Goal: Information Seeking & Learning: Compare options

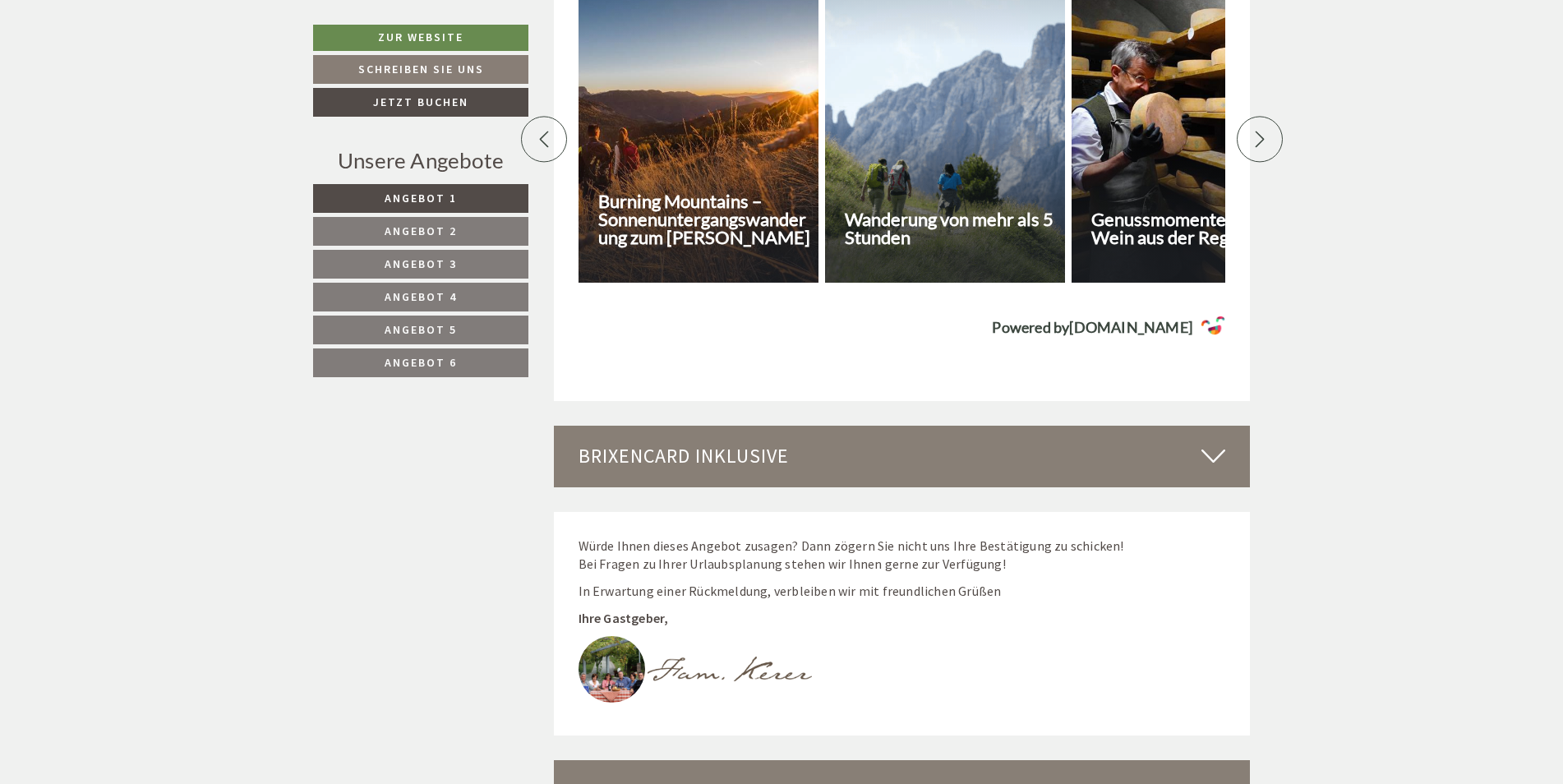
scroll to position [2736, 0]
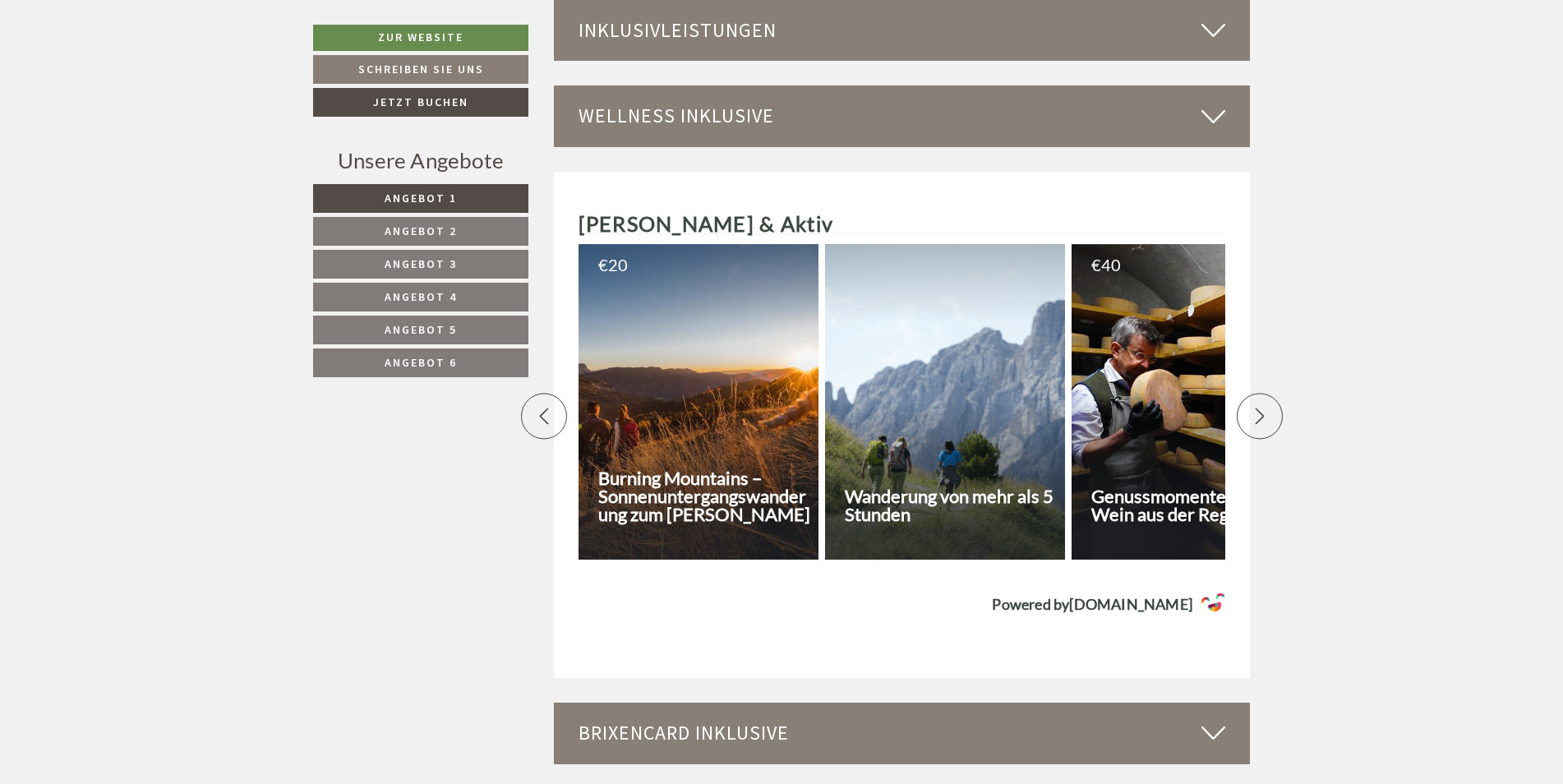
click at [1262, 415] on icon at bounding box center [1259, 415] width 16 height 16
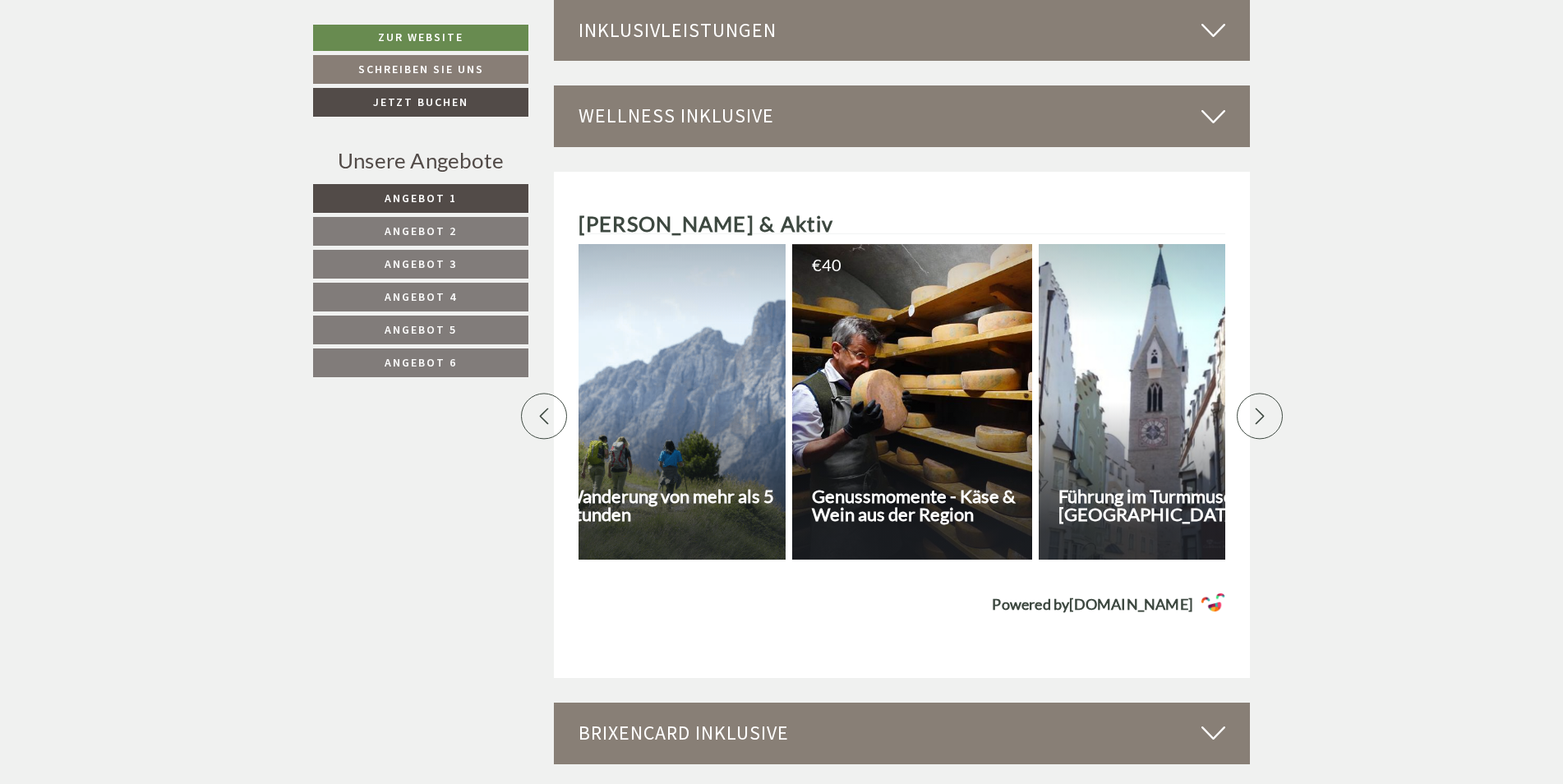
scroll to position [0, 575]
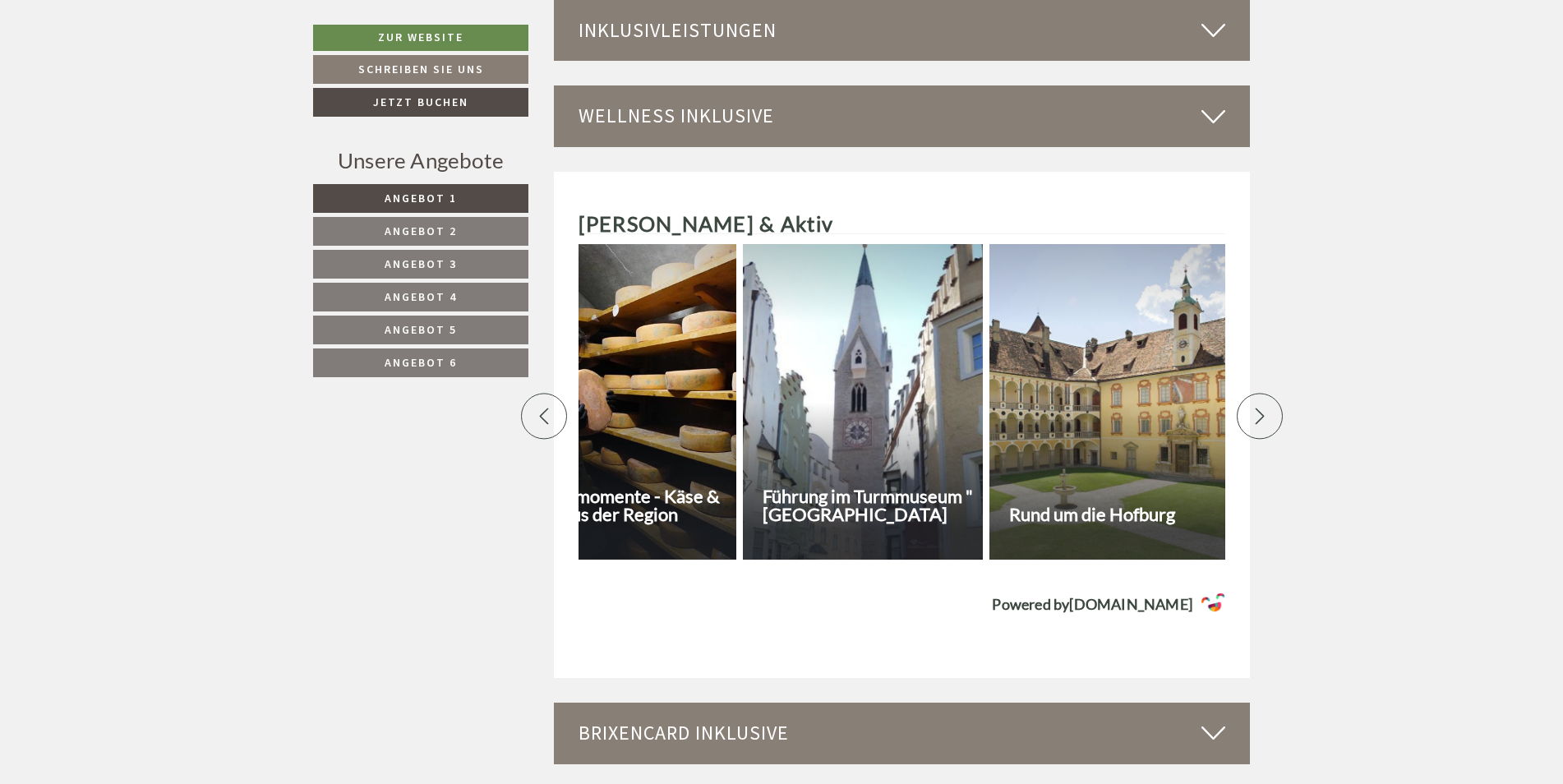
click at [1262, 415] on icon at bounding box center [1259, 415] width 16 height 16
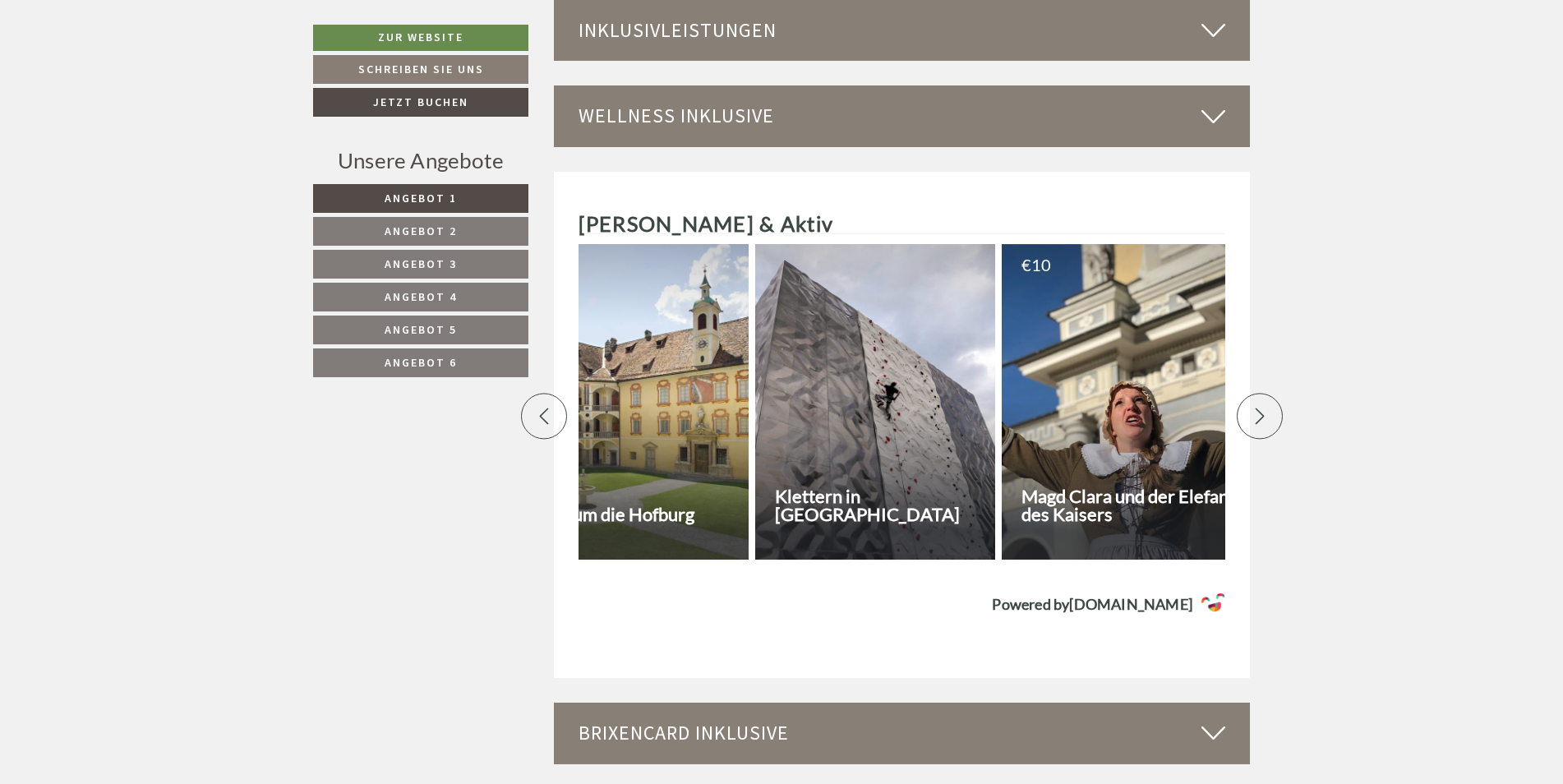
scroll to position [0, 1150]
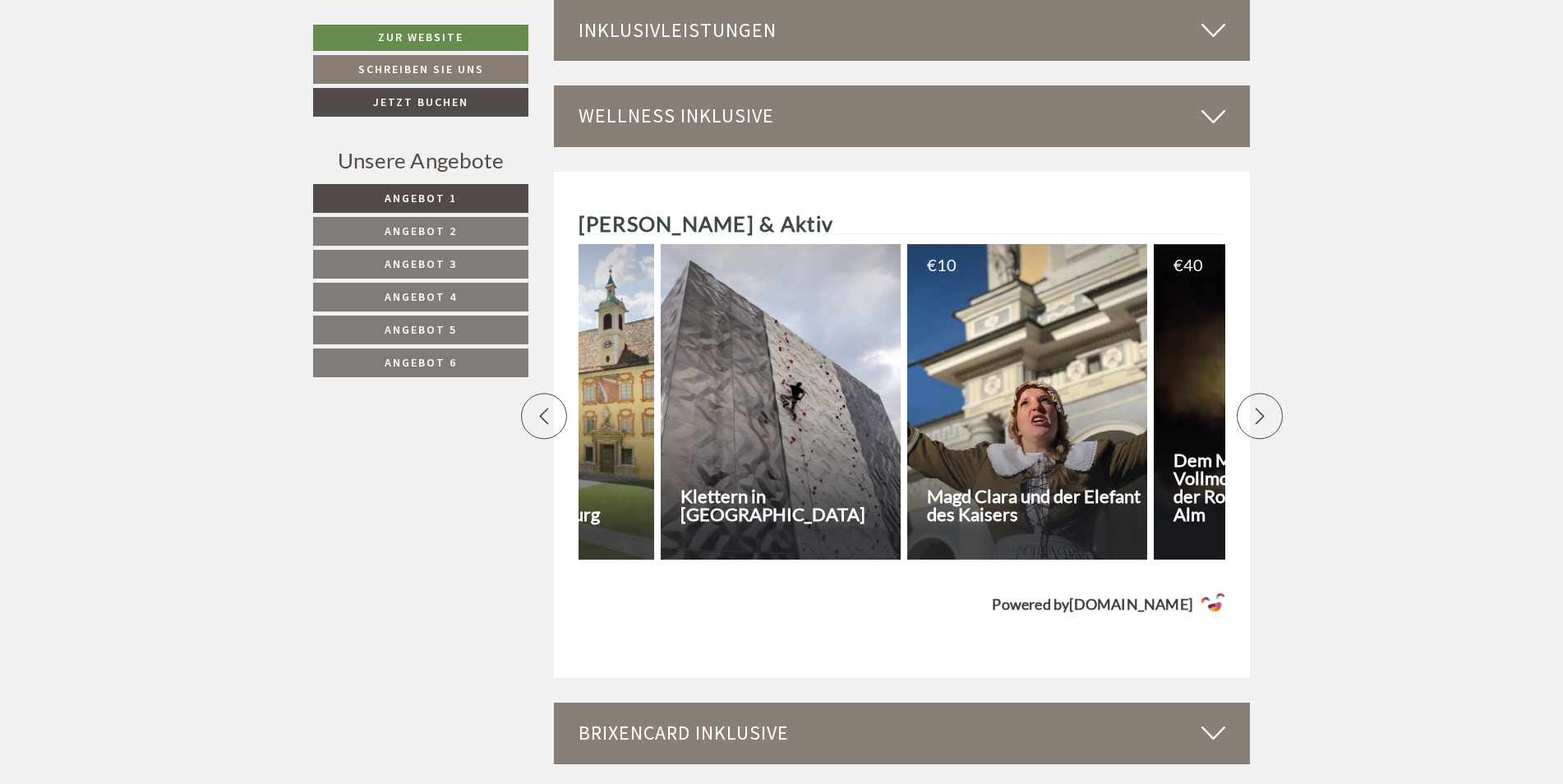
click at [1262, 415] on icon at bounding box center [1259, 415] width 16 height 16
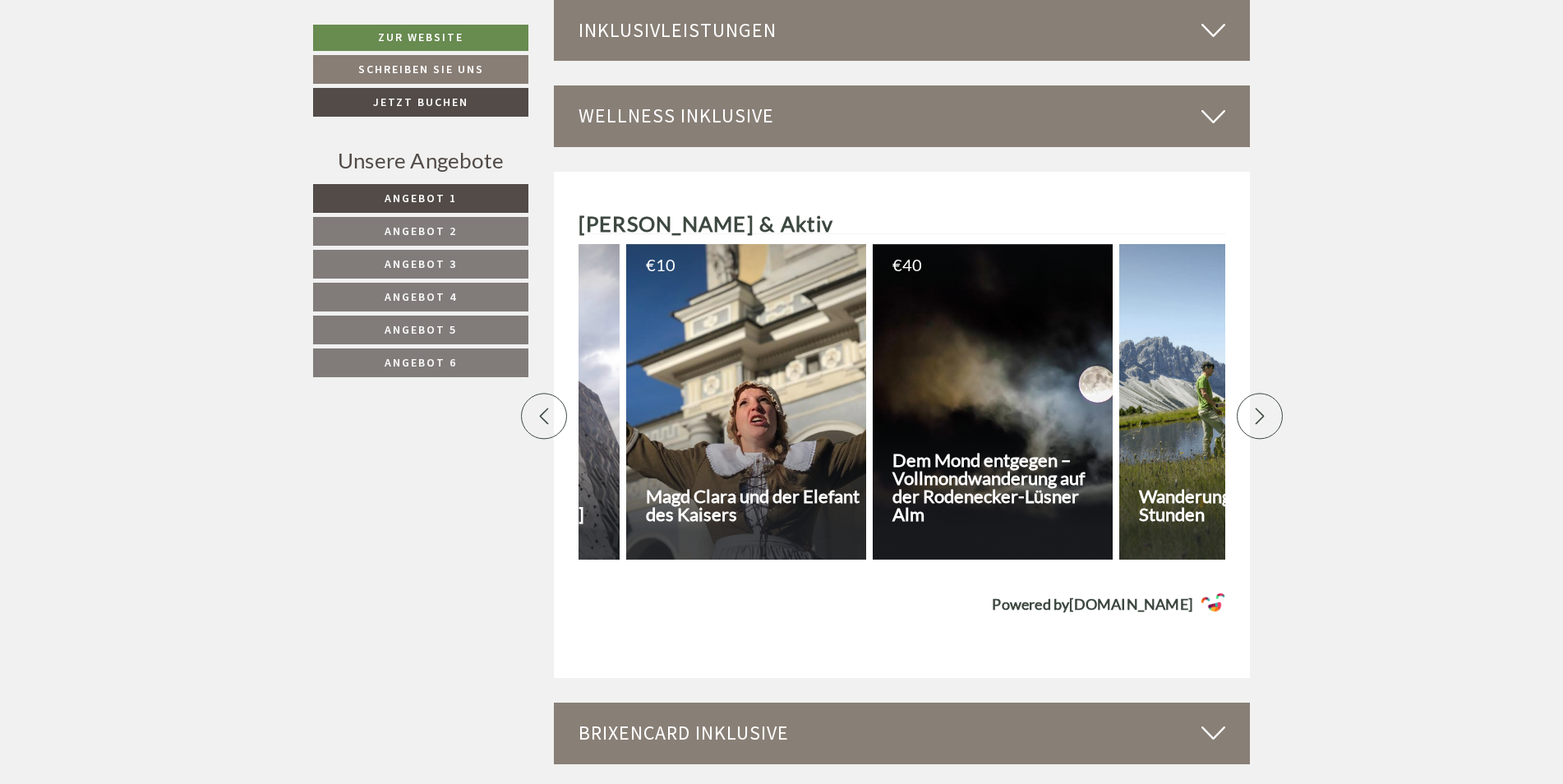
scroll to position [0, 1726]
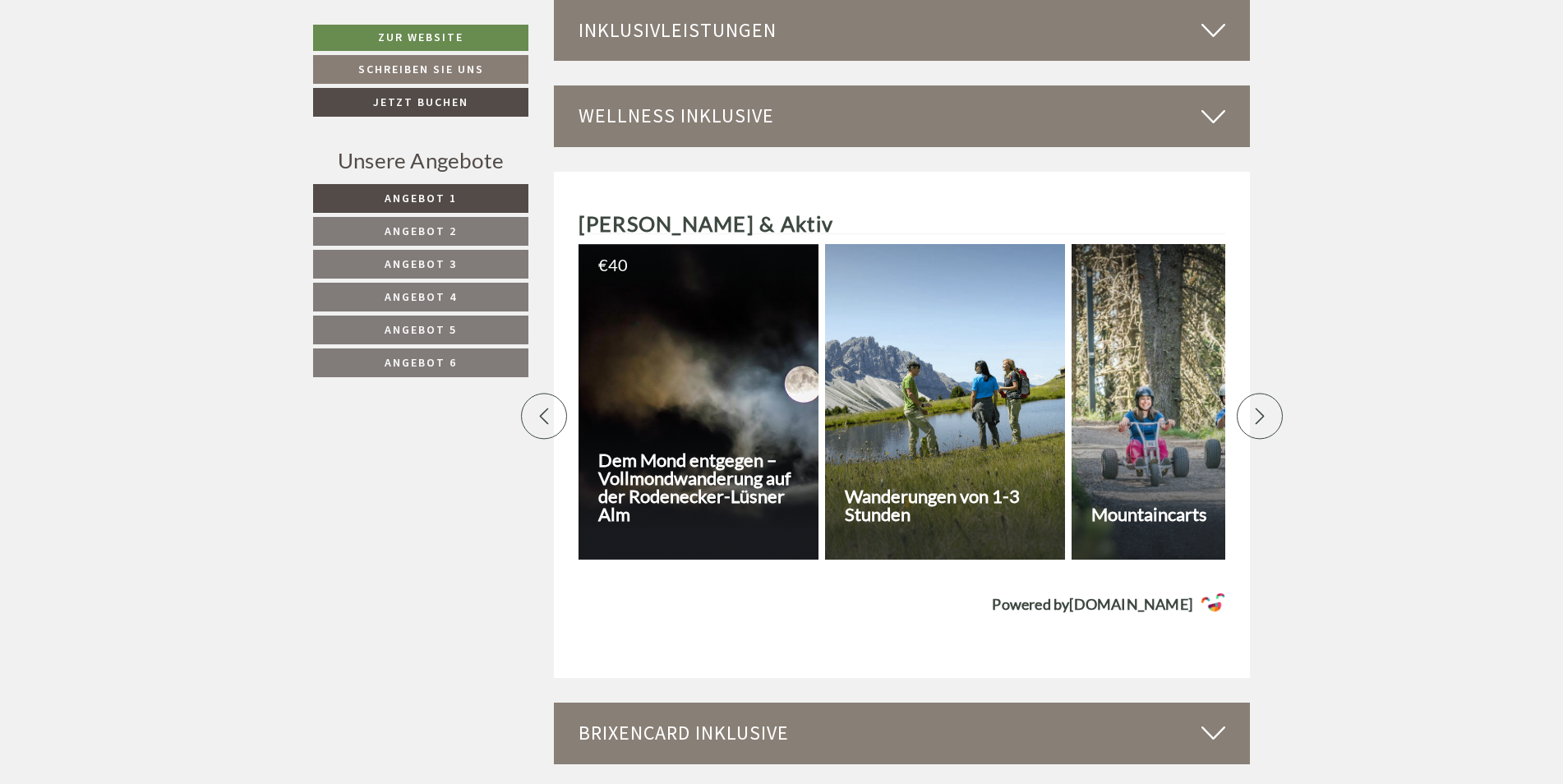
click at [1262, 415] on icon at bounding box center [1259, 415] width 16 height 16
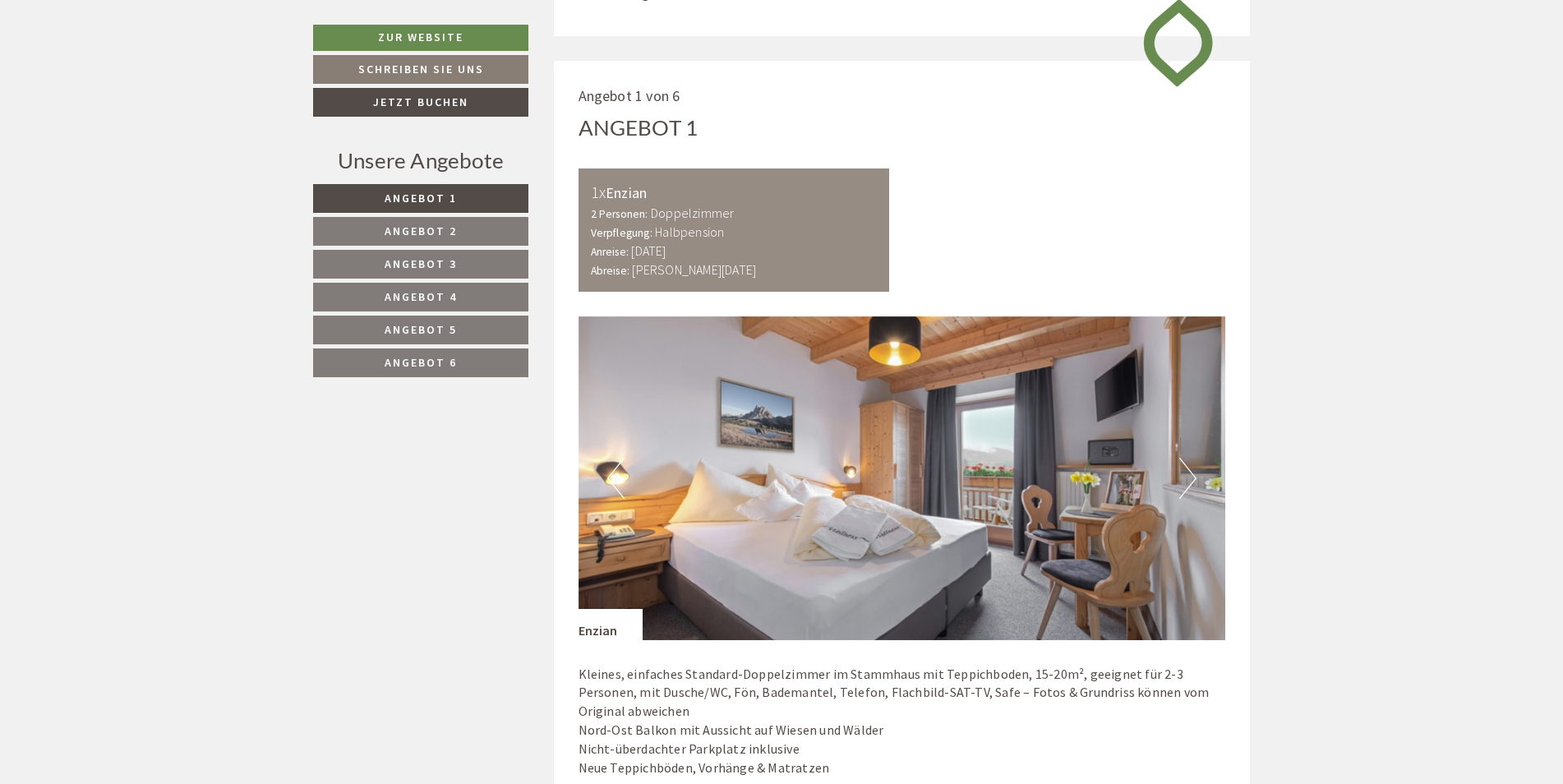
scroll to position [930, 0]
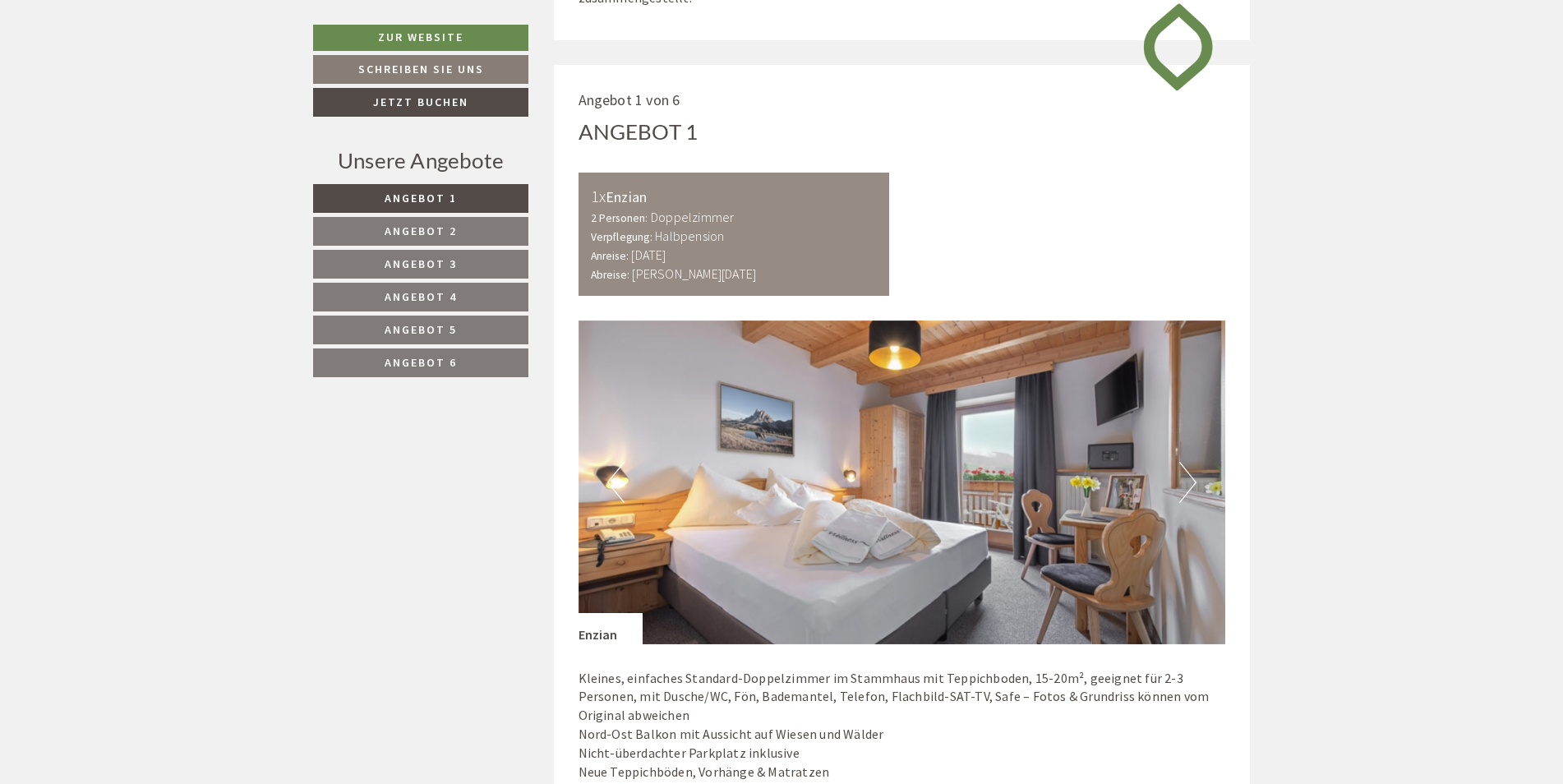
click at [1190, 477] on button "Next" at bounding box center [1188, 482] width 17 height 41
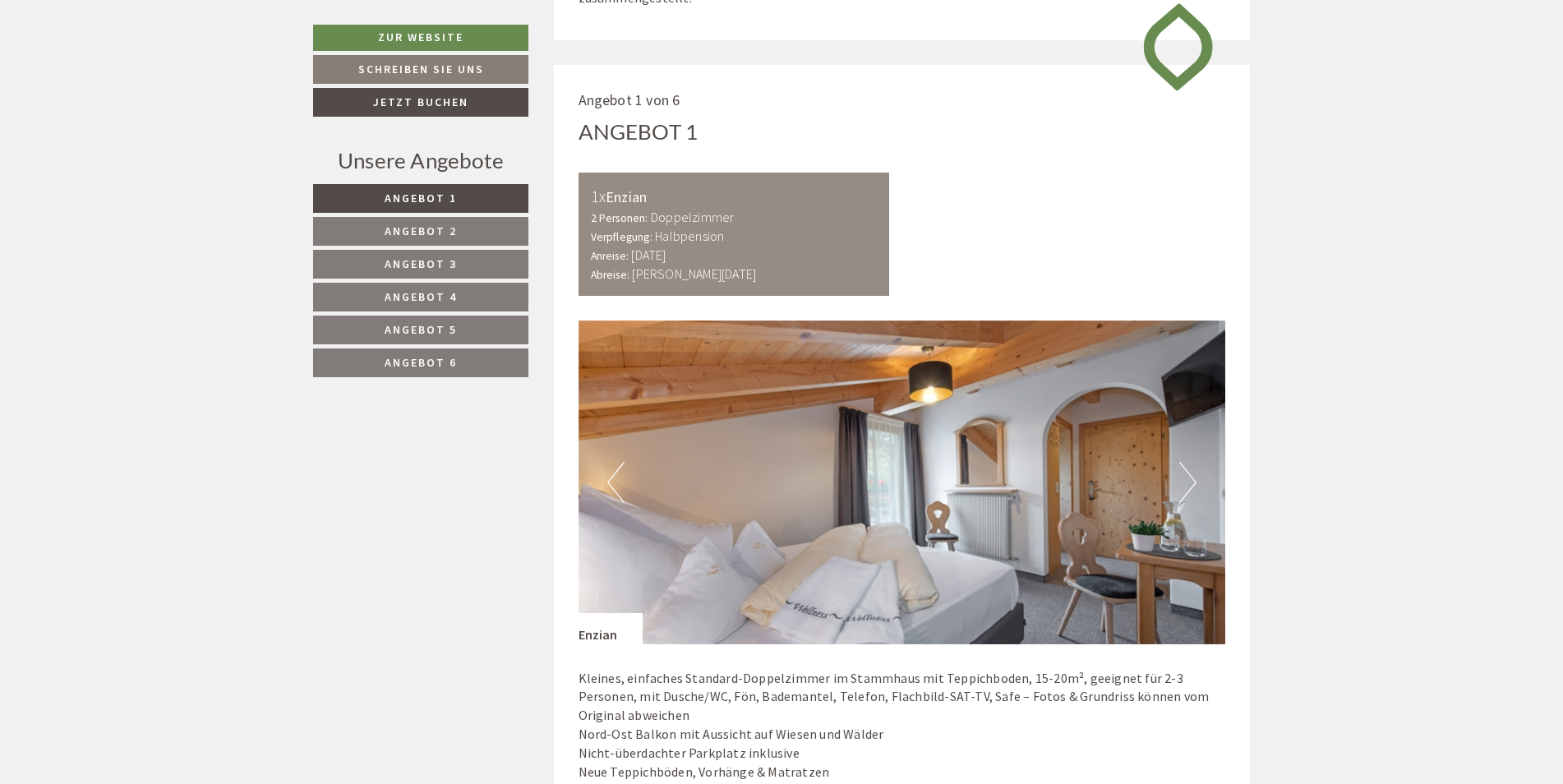
click at [1190, 477] on button "Next" at bounding box center [1188, 482] width 17 height 41
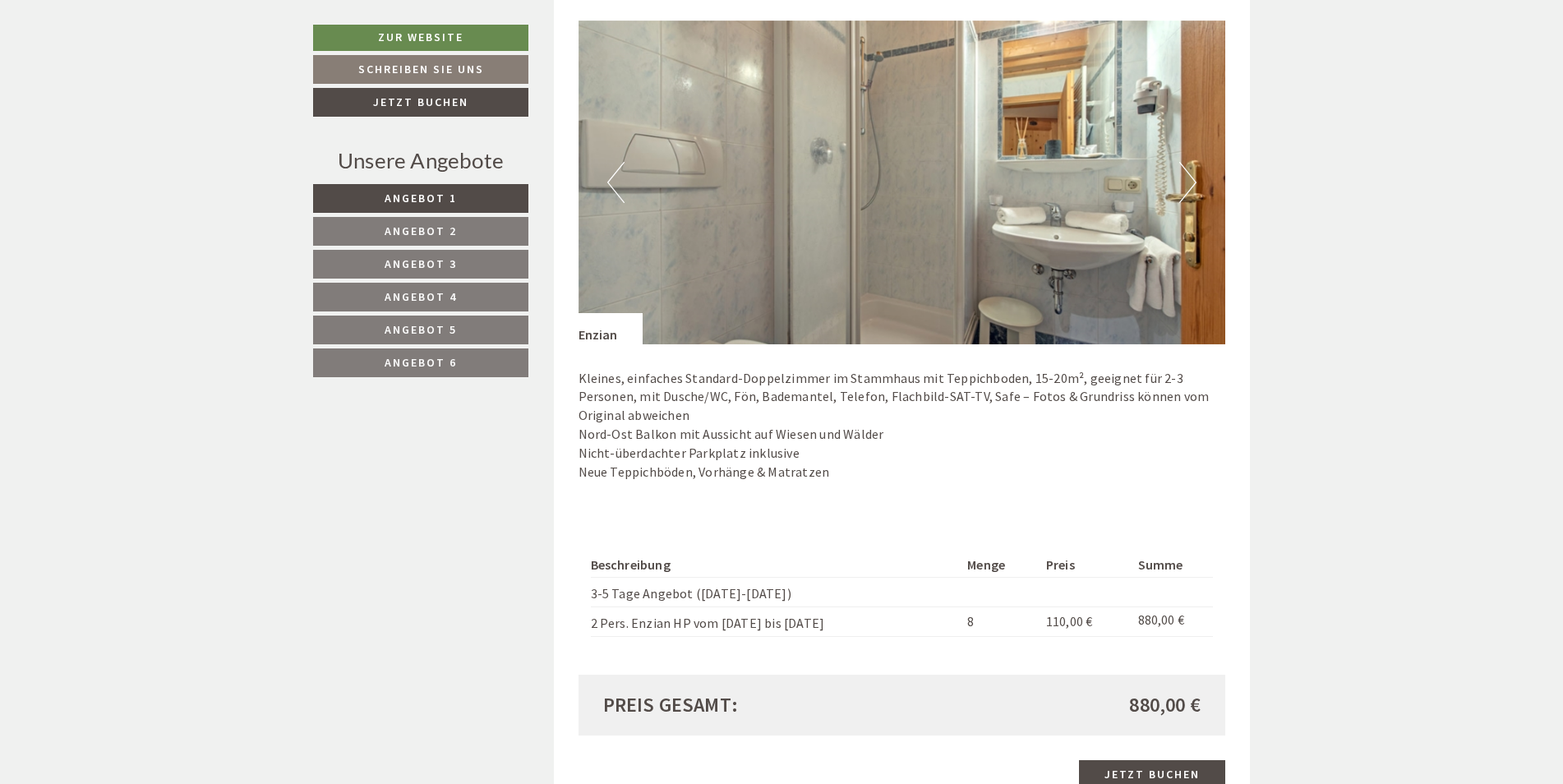
scroll to position [1258, 0]
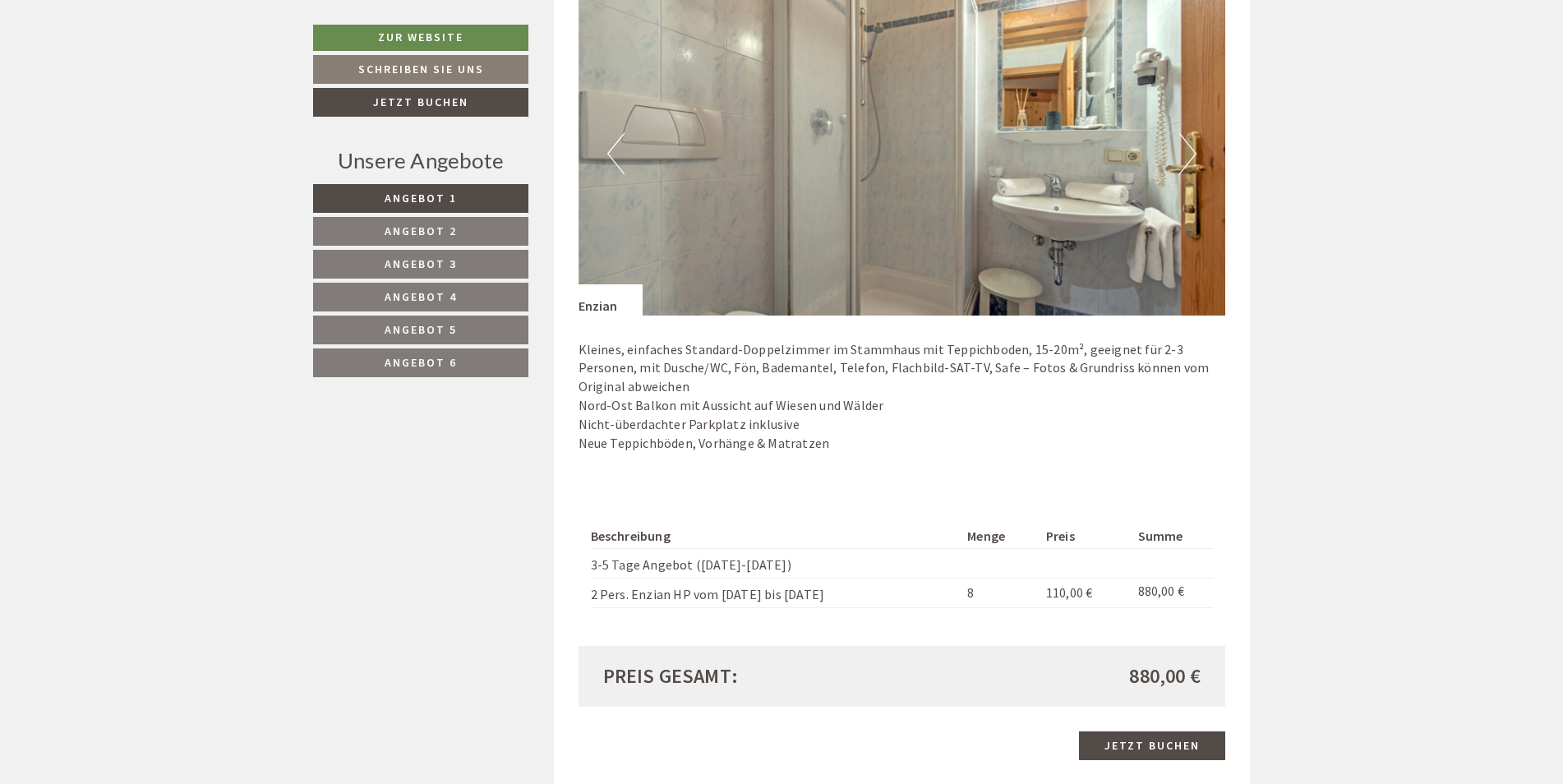
click at [437, 234] on span "Angebot 2" at bounding box center [420, 231] width 73 height 15
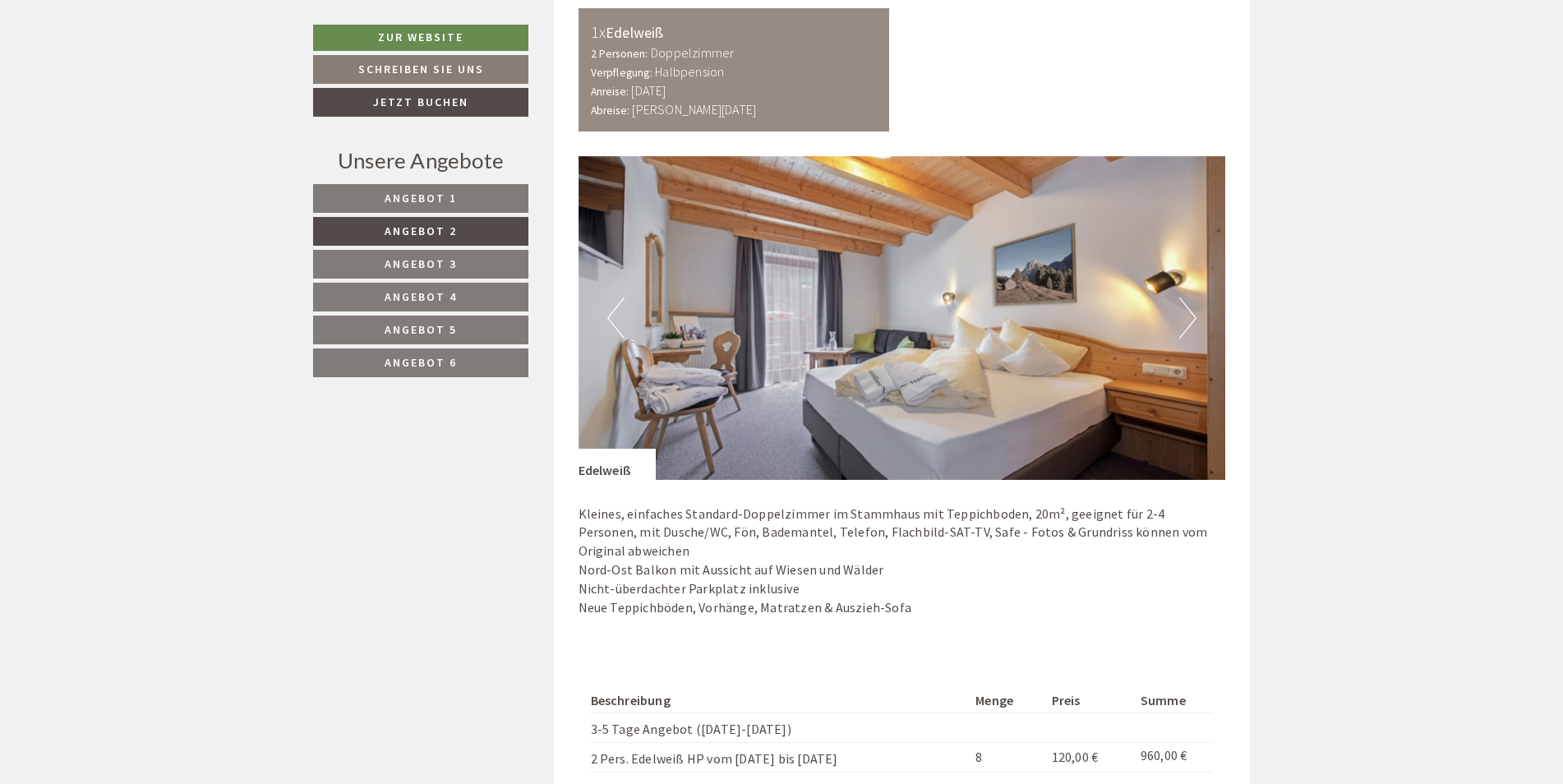
scroll to position [995, 0]
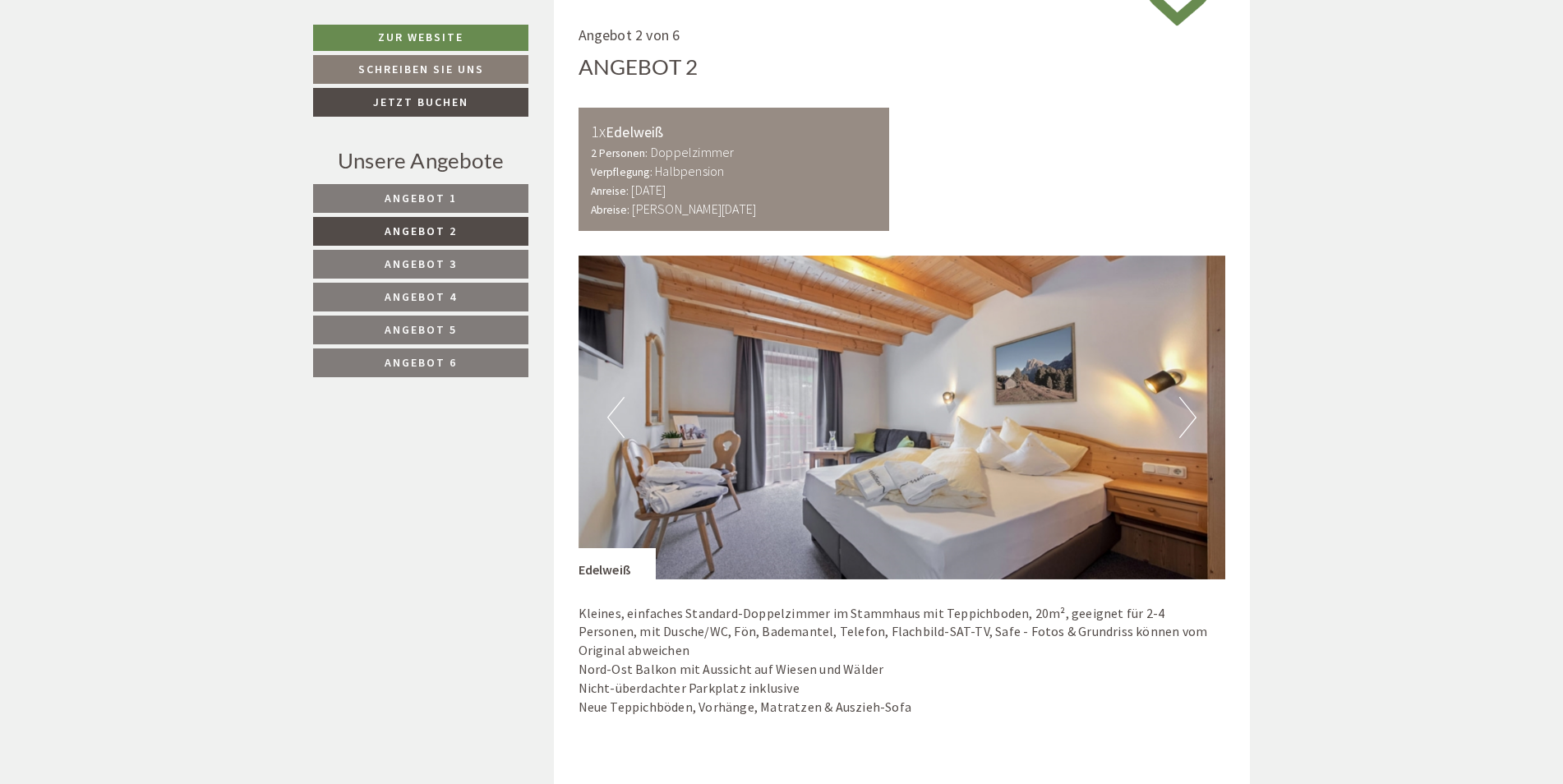
click at [1188, 414] on button "Next" at bounding box center [1188, 417] width 17 height 41
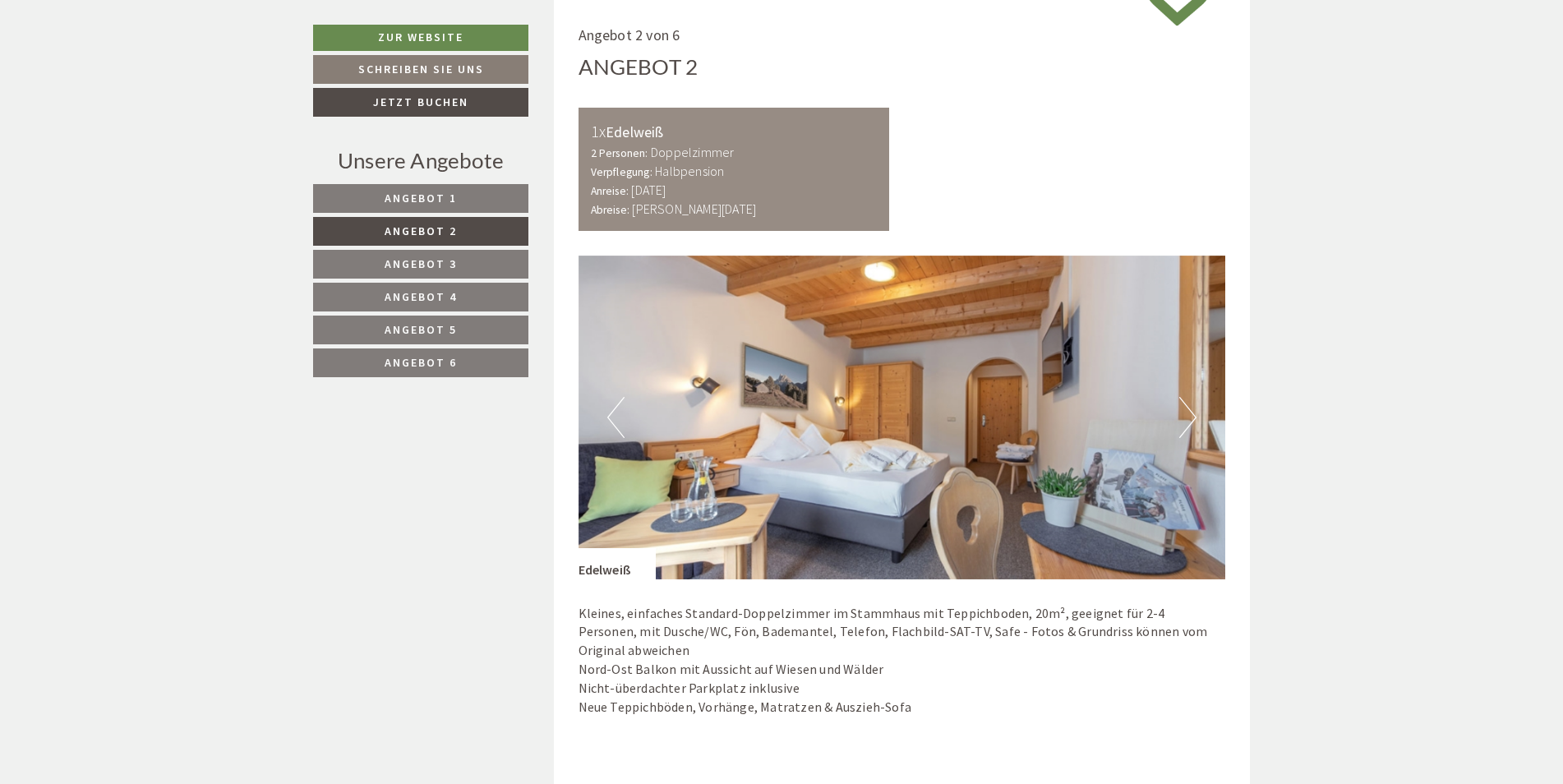
click at [1188, 414] on button "Next" at bounding box center [1188, 417] width 17 height 41
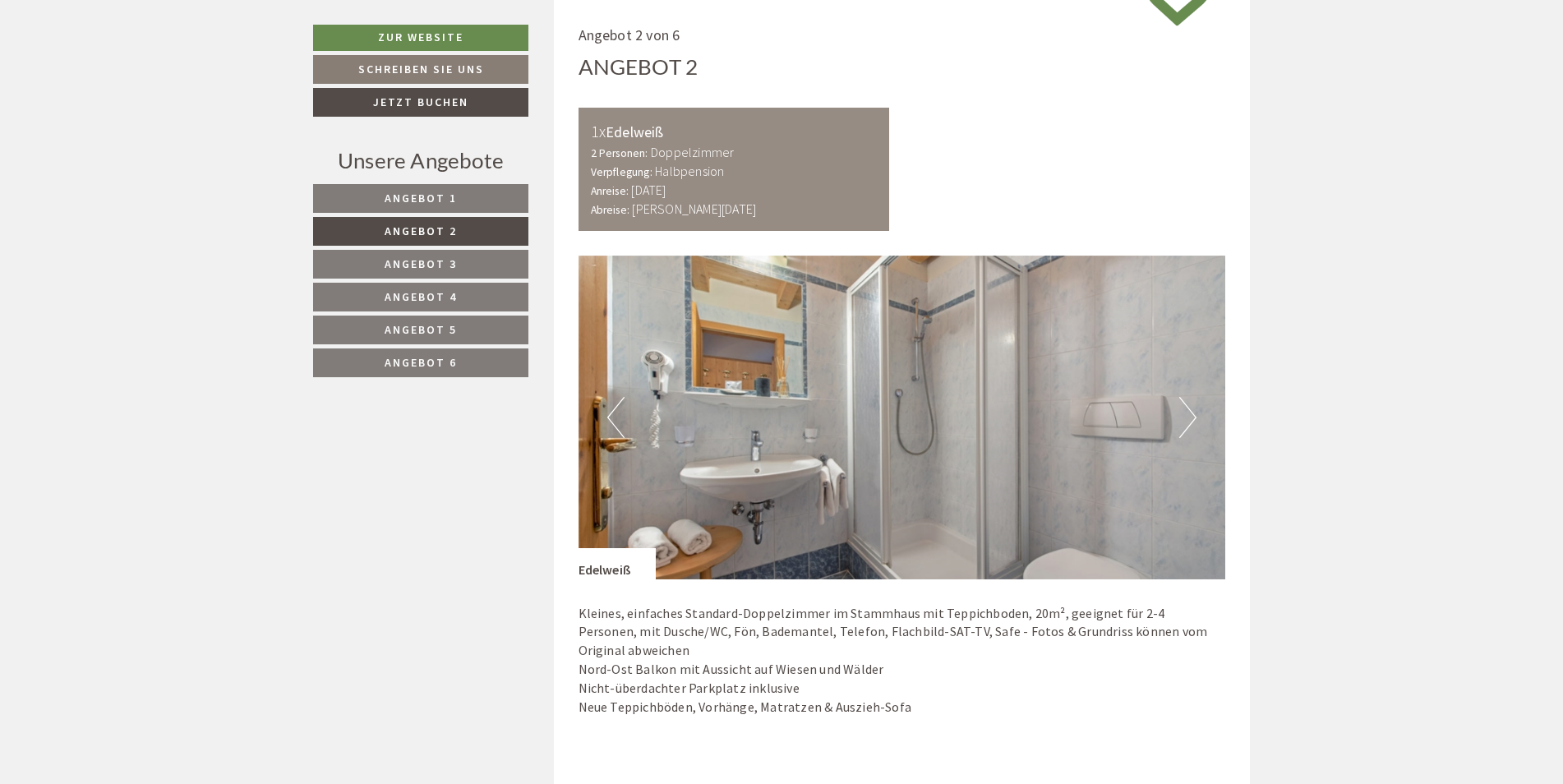
click at [395, 198] on span "Angebot 1" at bounding box center [420, 198] width 73 height 15
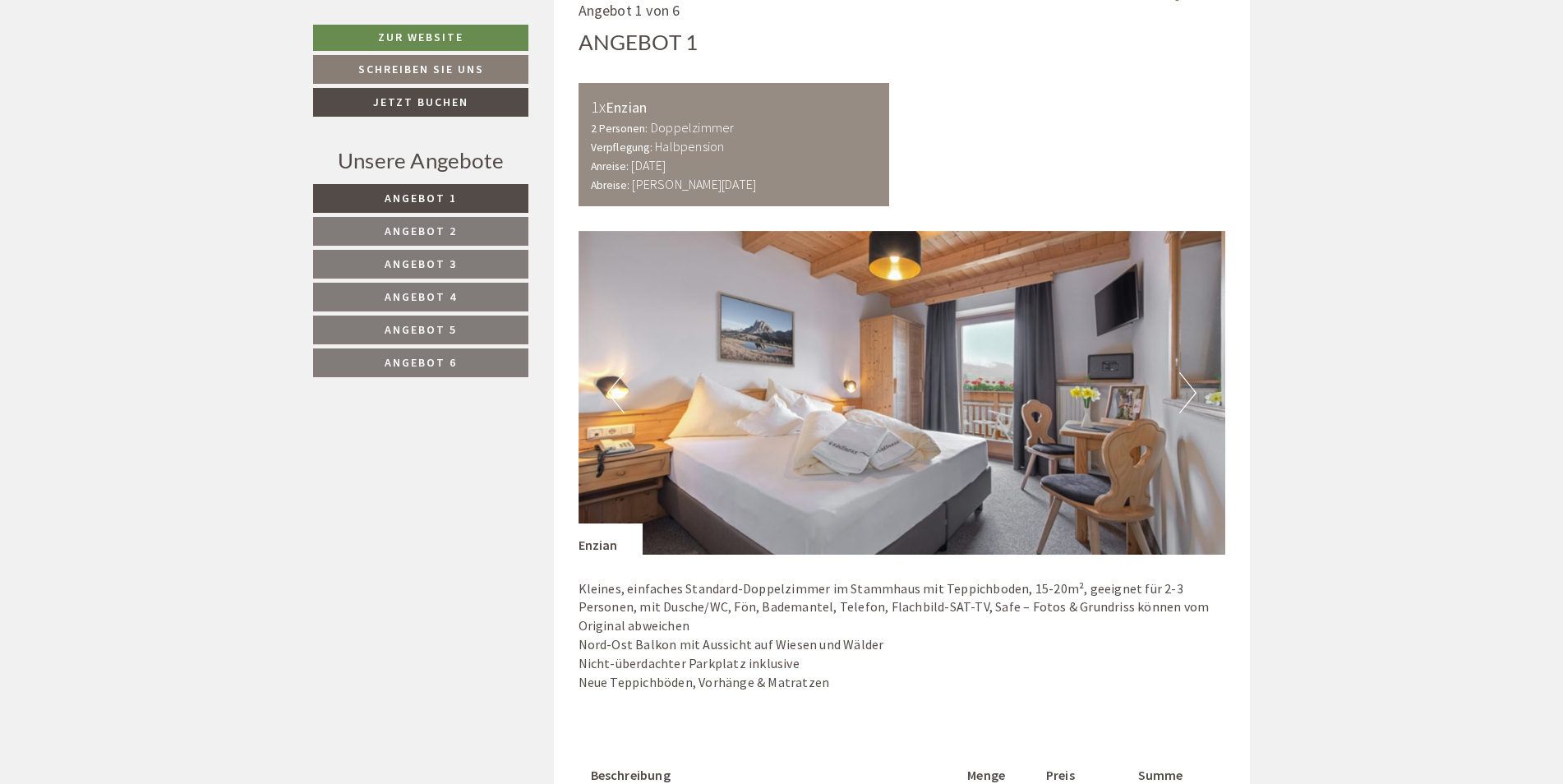
scroll to position [912, 0]
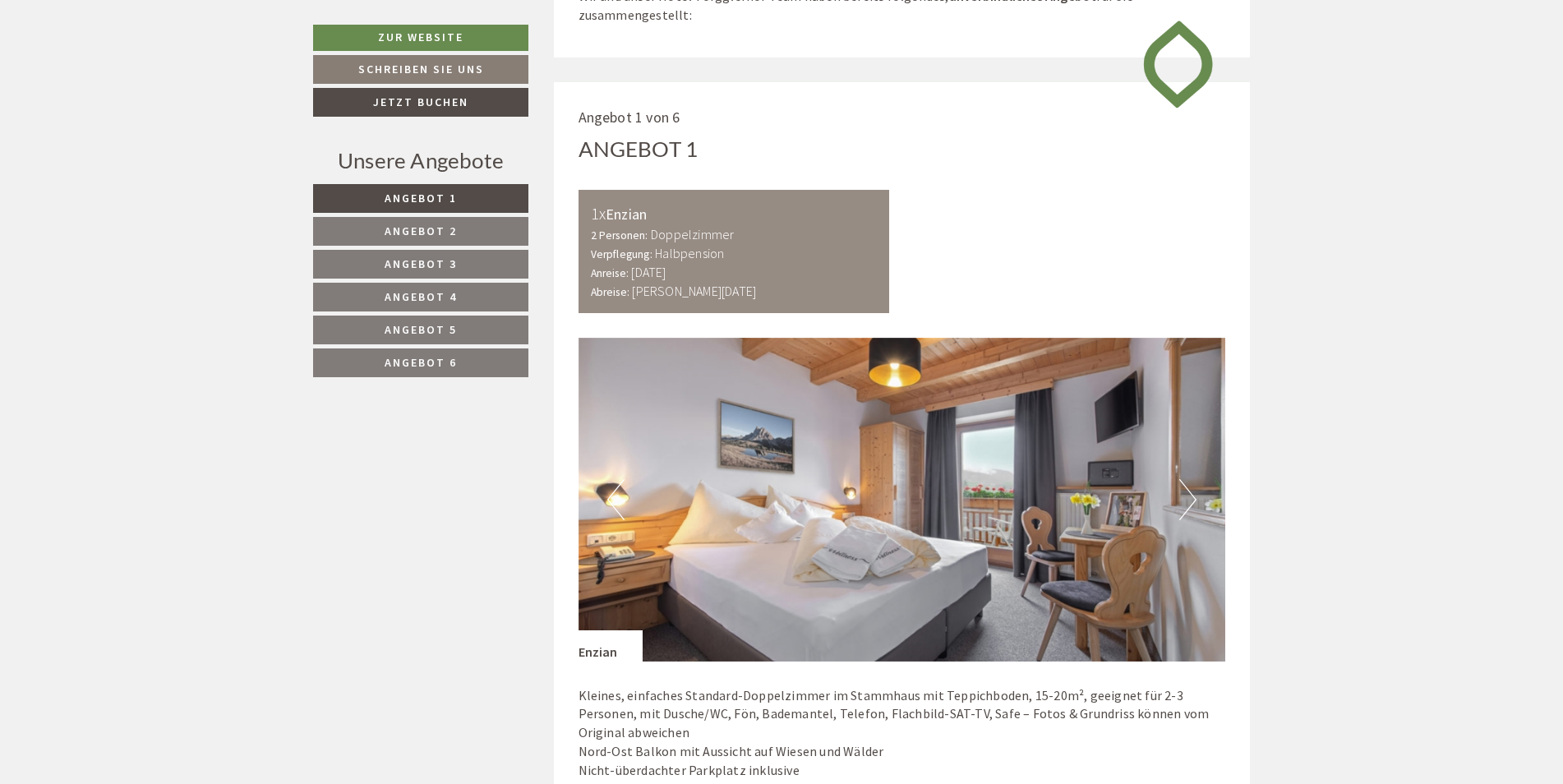
click at [1194, 493] on button "Next" at bounding box center [1188, 499] width 17 height 41
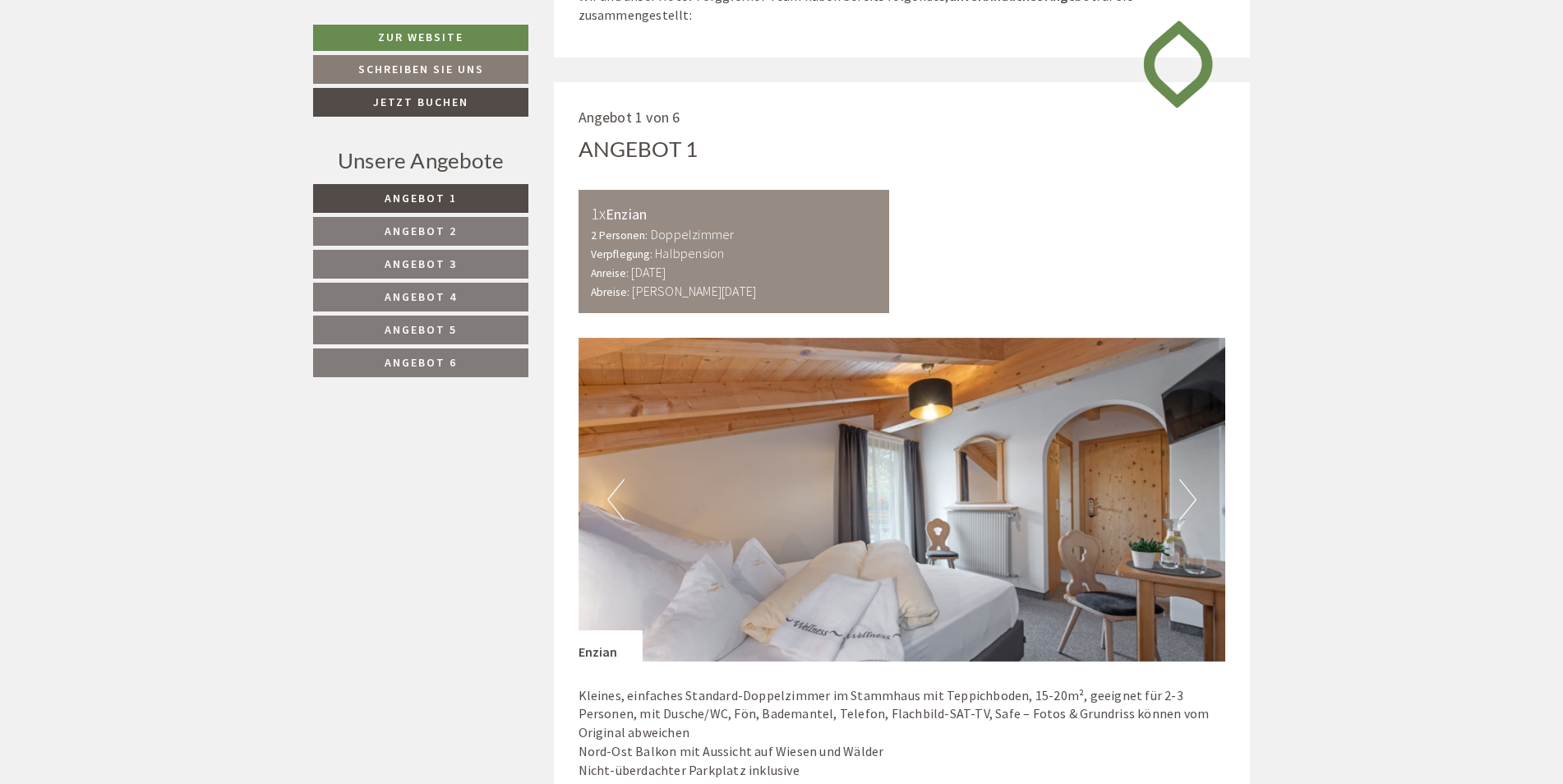
click at [1194, 493] on button "Next" at bounding box center [1188, 499] width 17 height 41
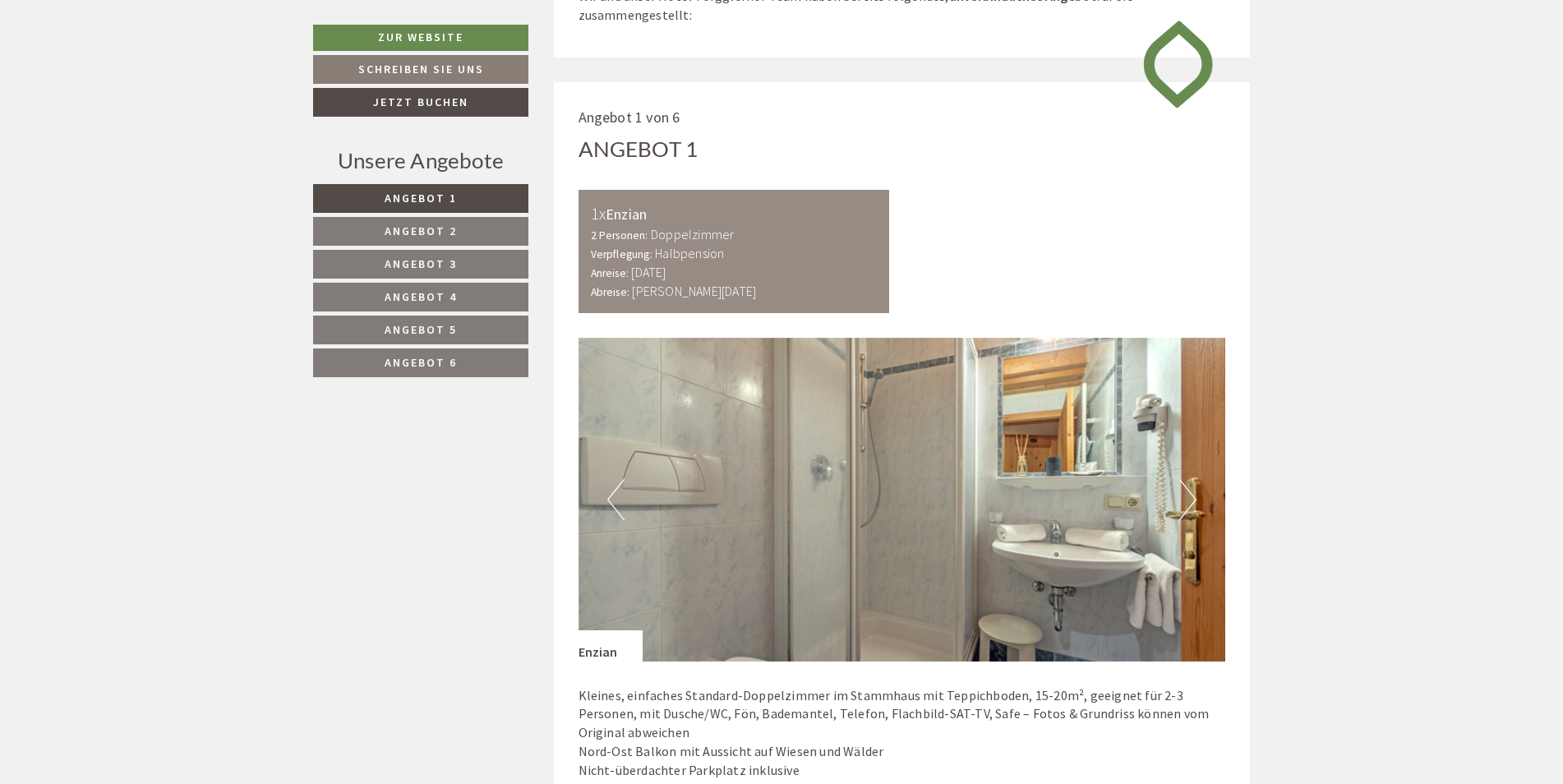
click at [1194, 493] on button "Next" at bounding box center [1188, 499] width 17 height 41
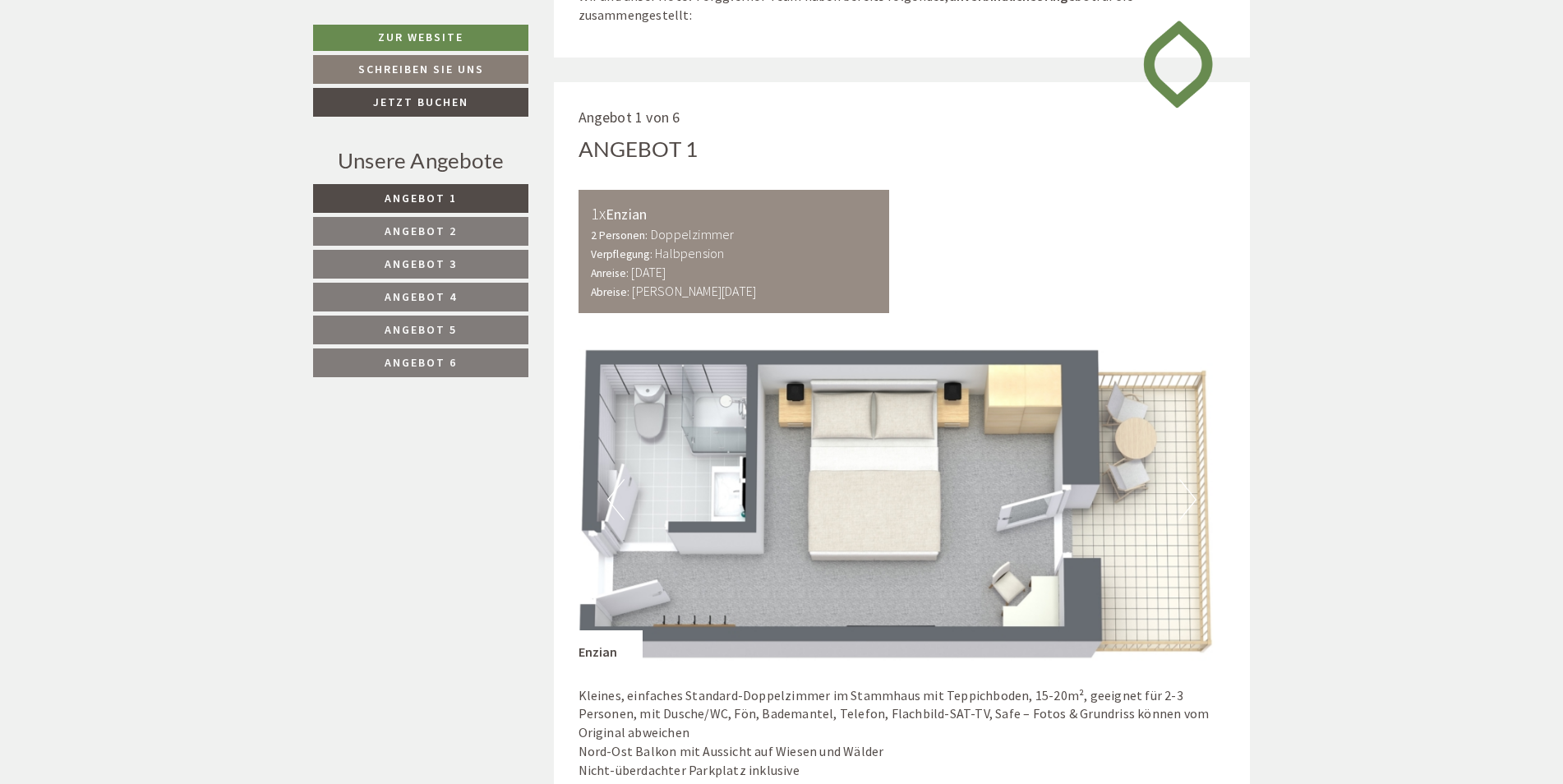
click at [431, 231] on span "Angebot 2" at bounding box center [420, 231] width 73 height 15
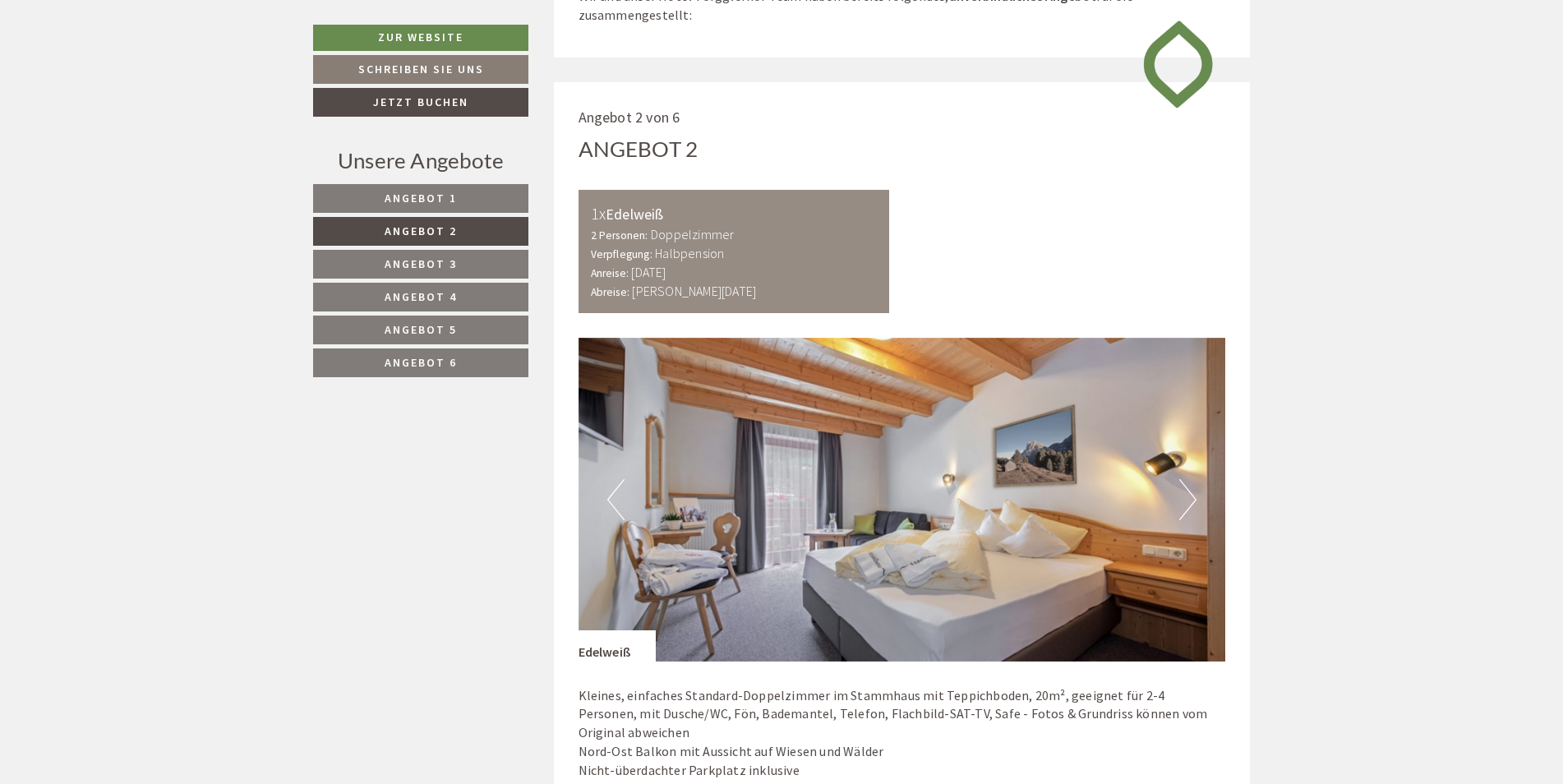
scroll to position [995, 0]
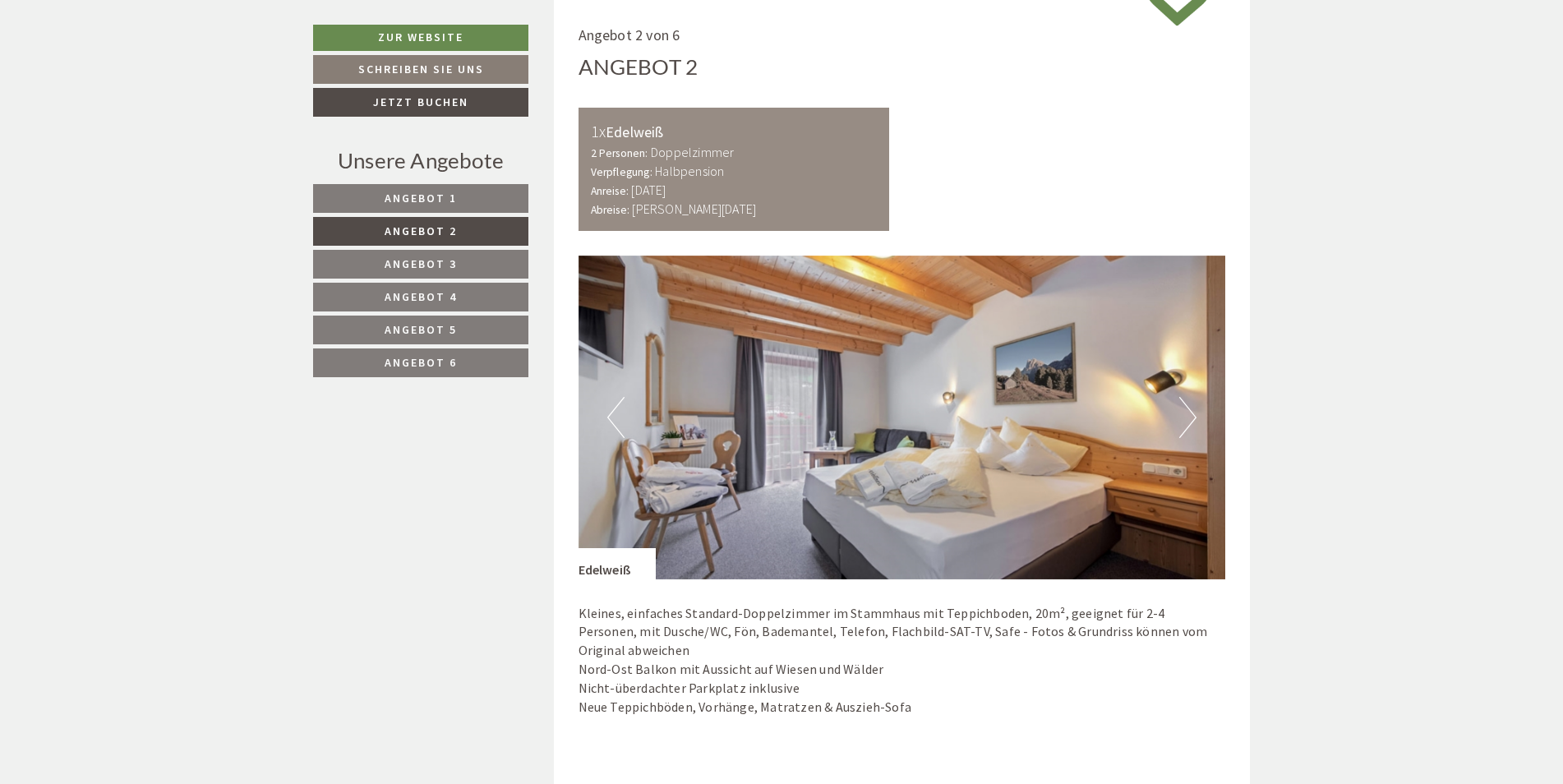
click at [431, 263] on span "Angebot 3" at bounding box center [420, 264] width 73 height 15
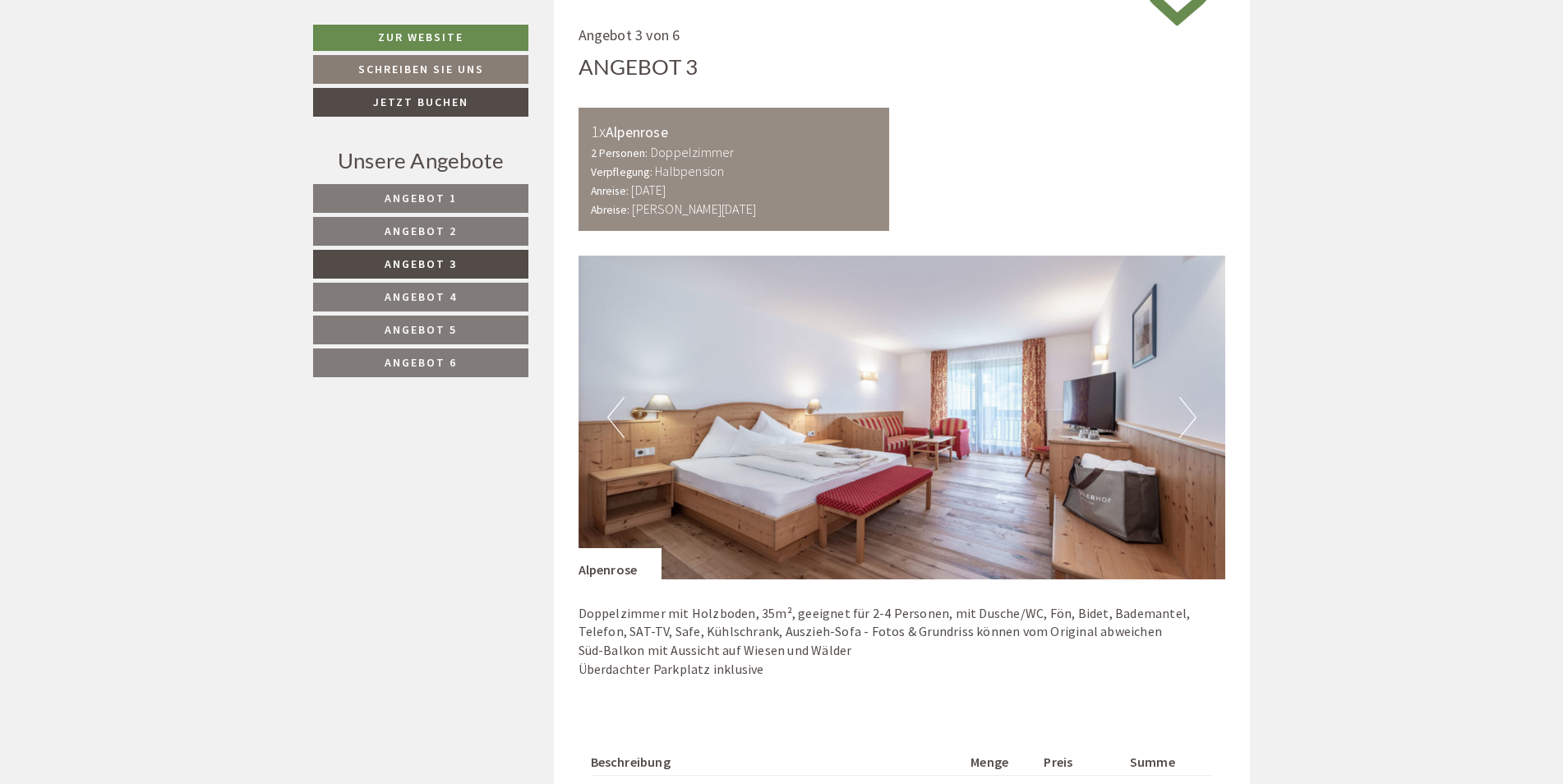
click at [475, 228] on link "Angebot 2" at bounding box center [420, 231] width 215 height 29
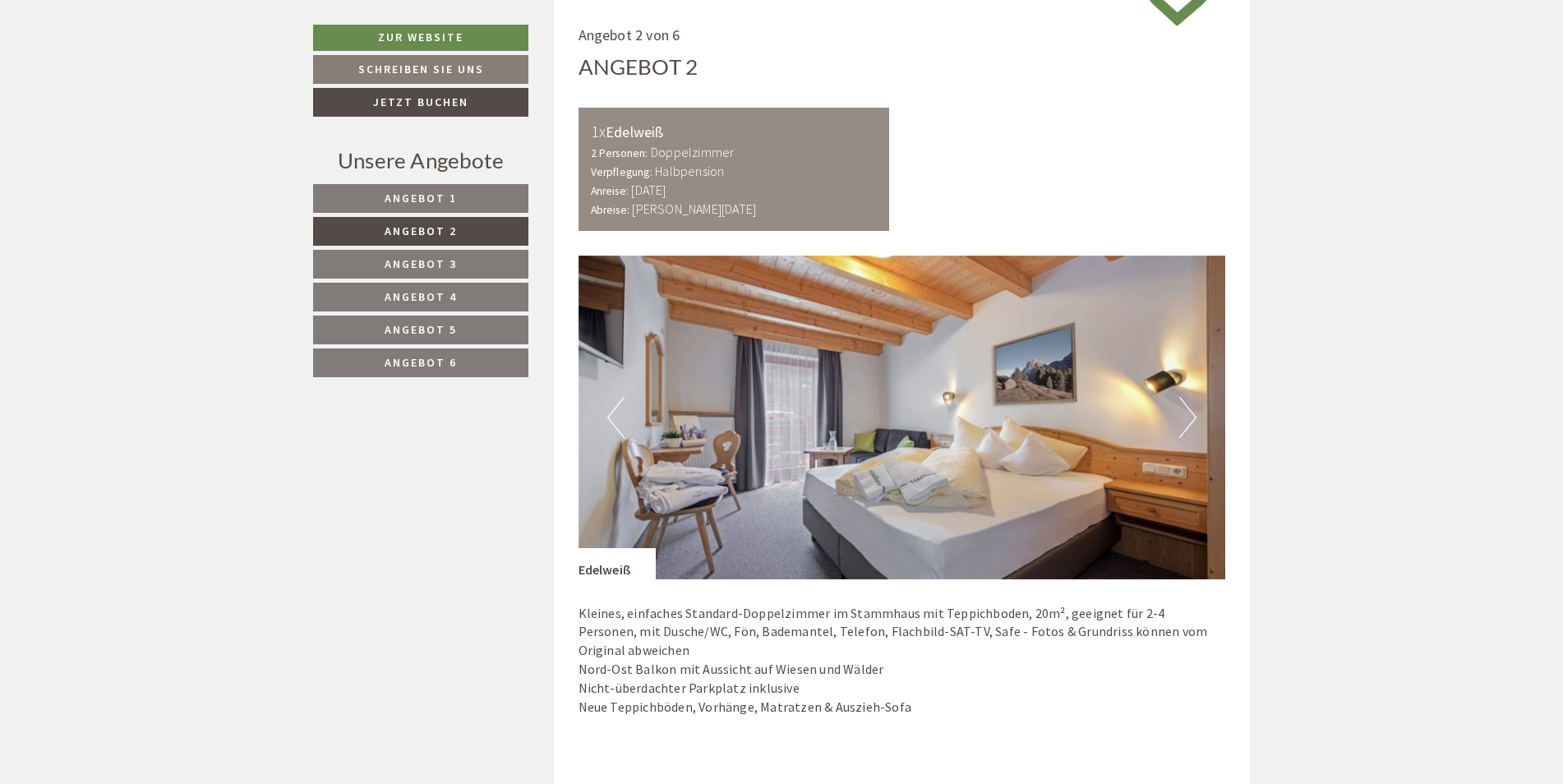
click at [1185, 404] on button "Next" at bounding box center [1188, 417] width 17 height 41
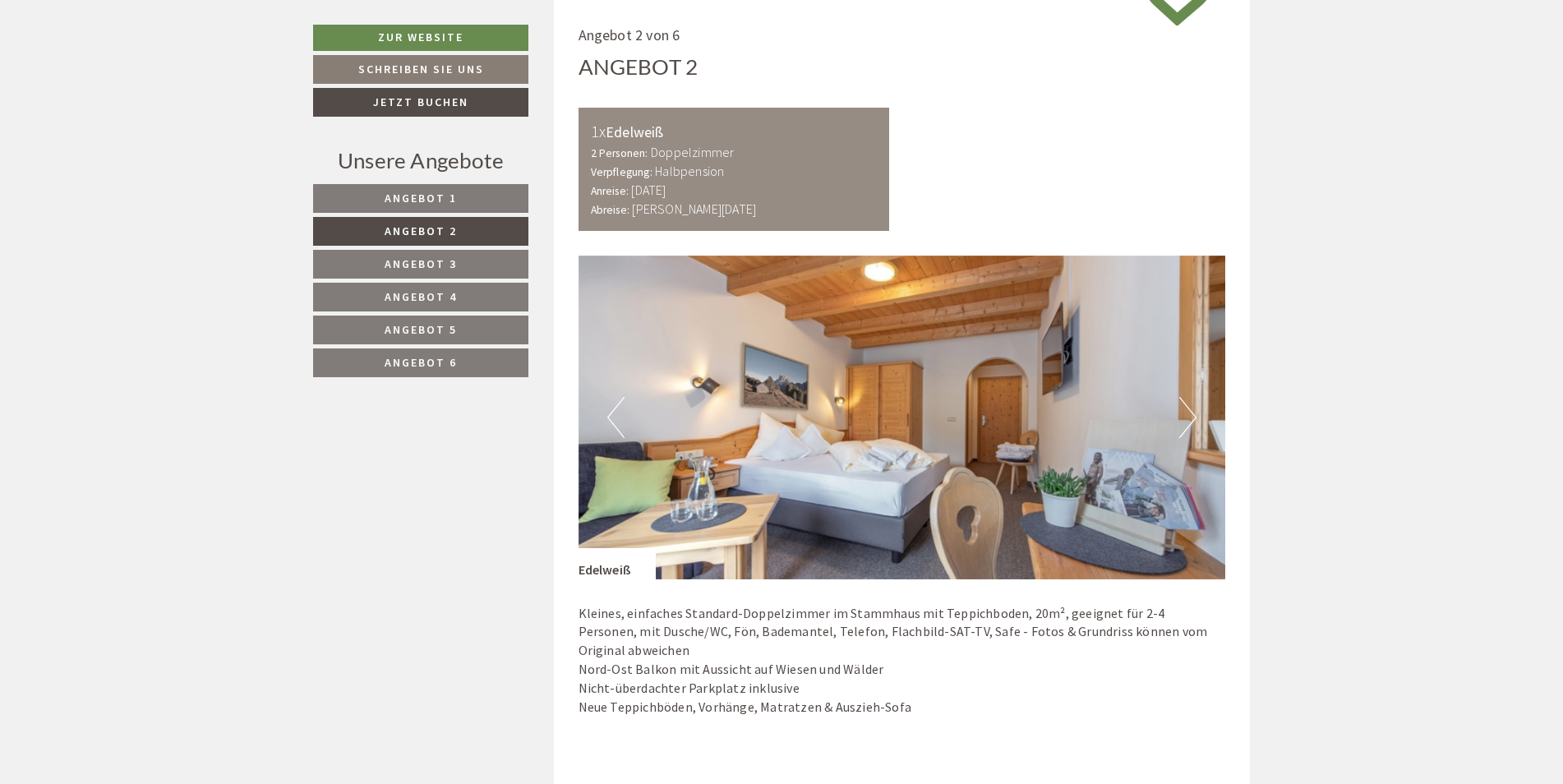
click at [1185, 404] on button "Next" at bounding box center [1188, 417] width 17 height 41
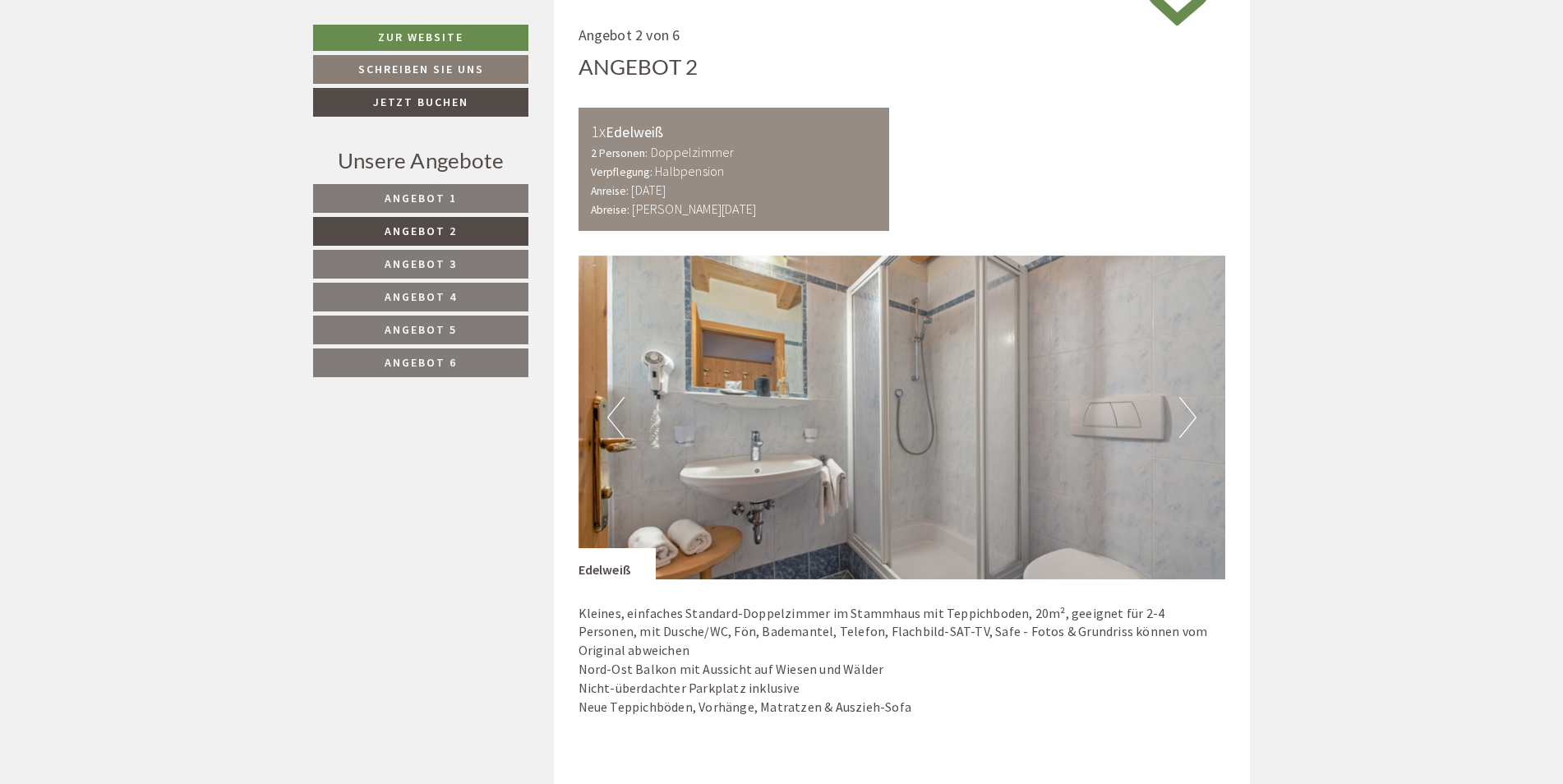
click at [1185, 404] on button "Next" at bounding box center [1188, 417] width 17 height 41
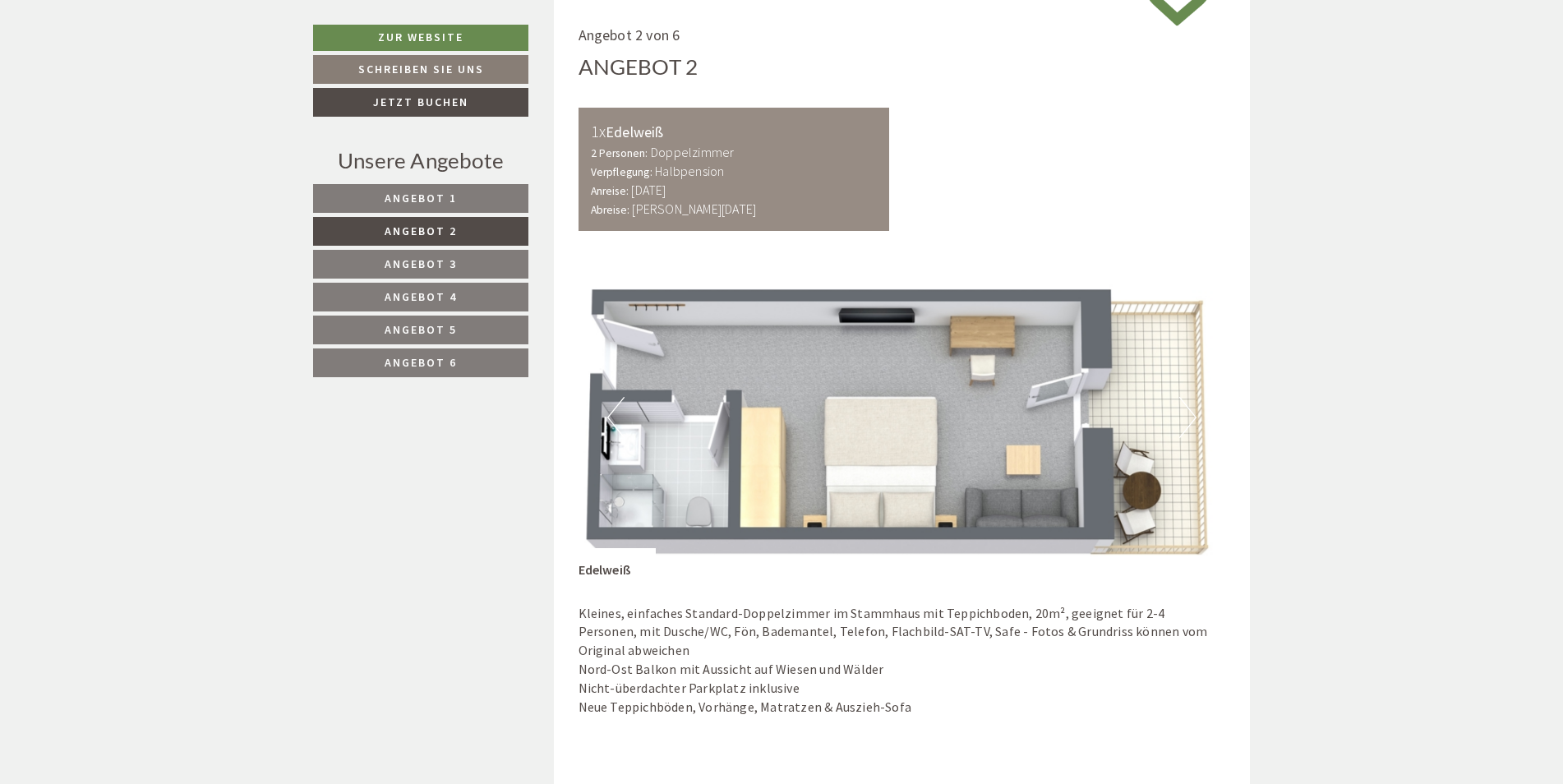
click at [490, 198] on link "Angebot 1" at bounding box center [420, 198] width 215 height 29
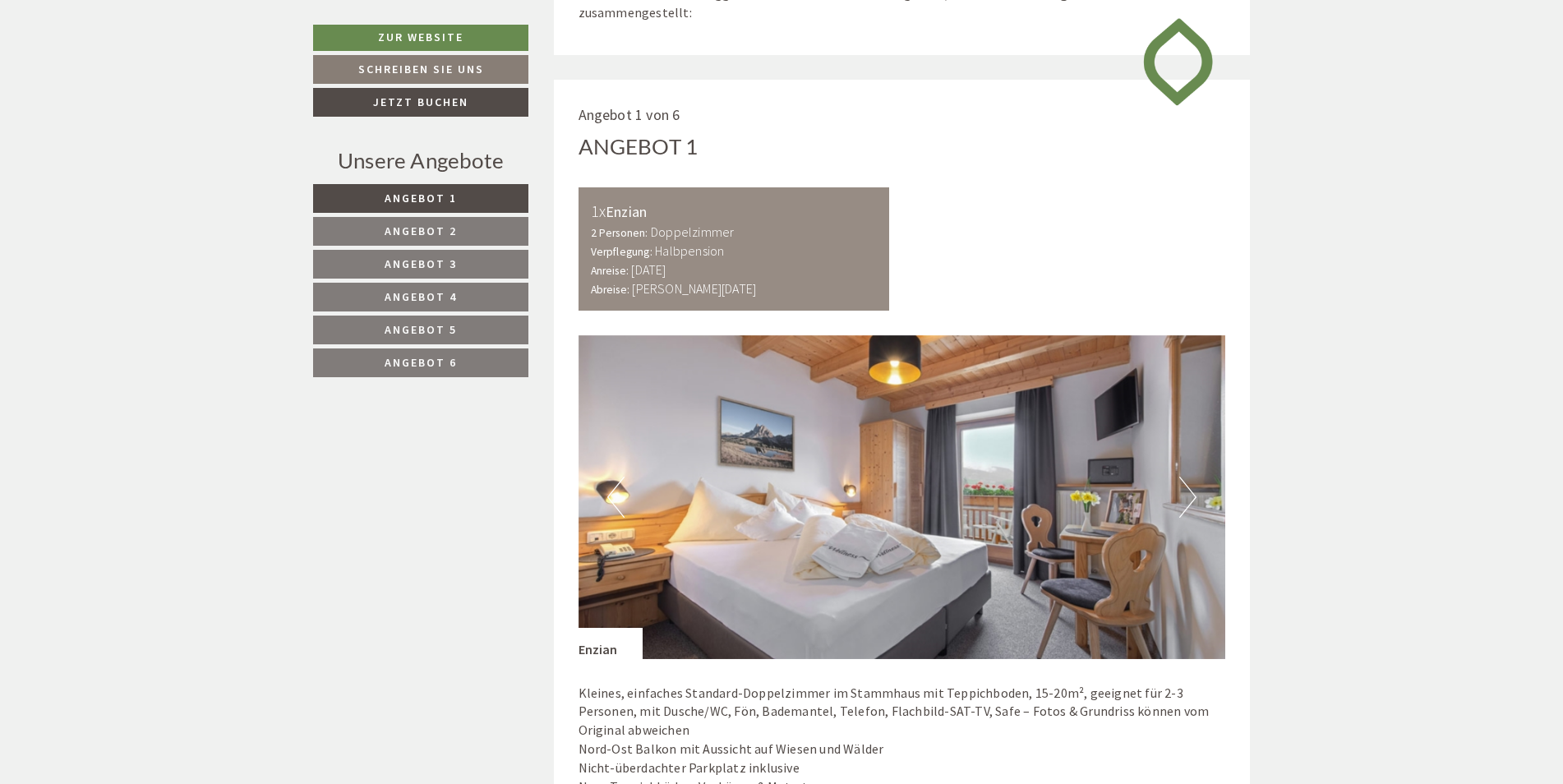
scroll to position [912, 0]
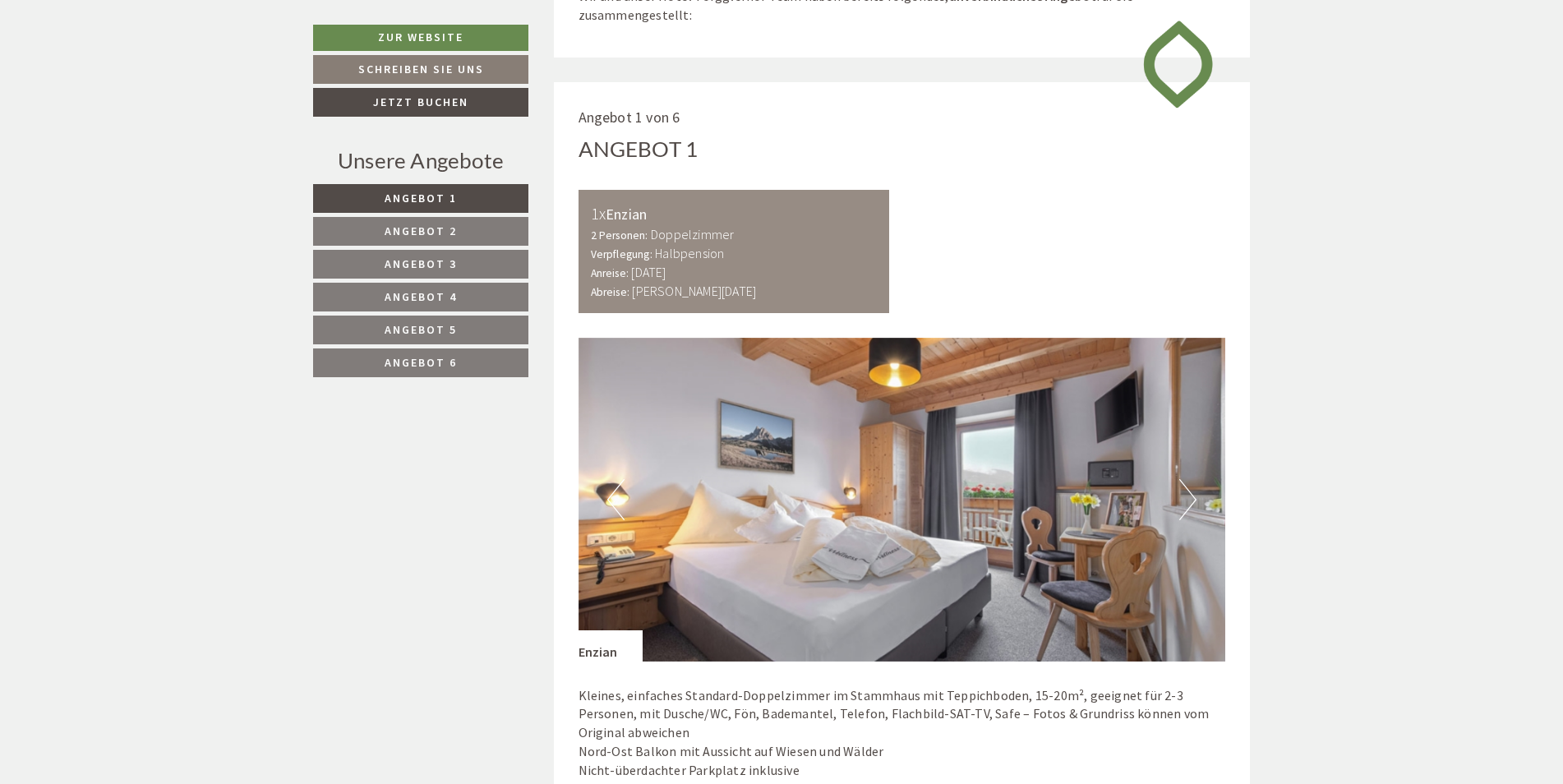
click at [1182, 496] on button "Next" at bounding box center [1188, 499] width 17 height 41
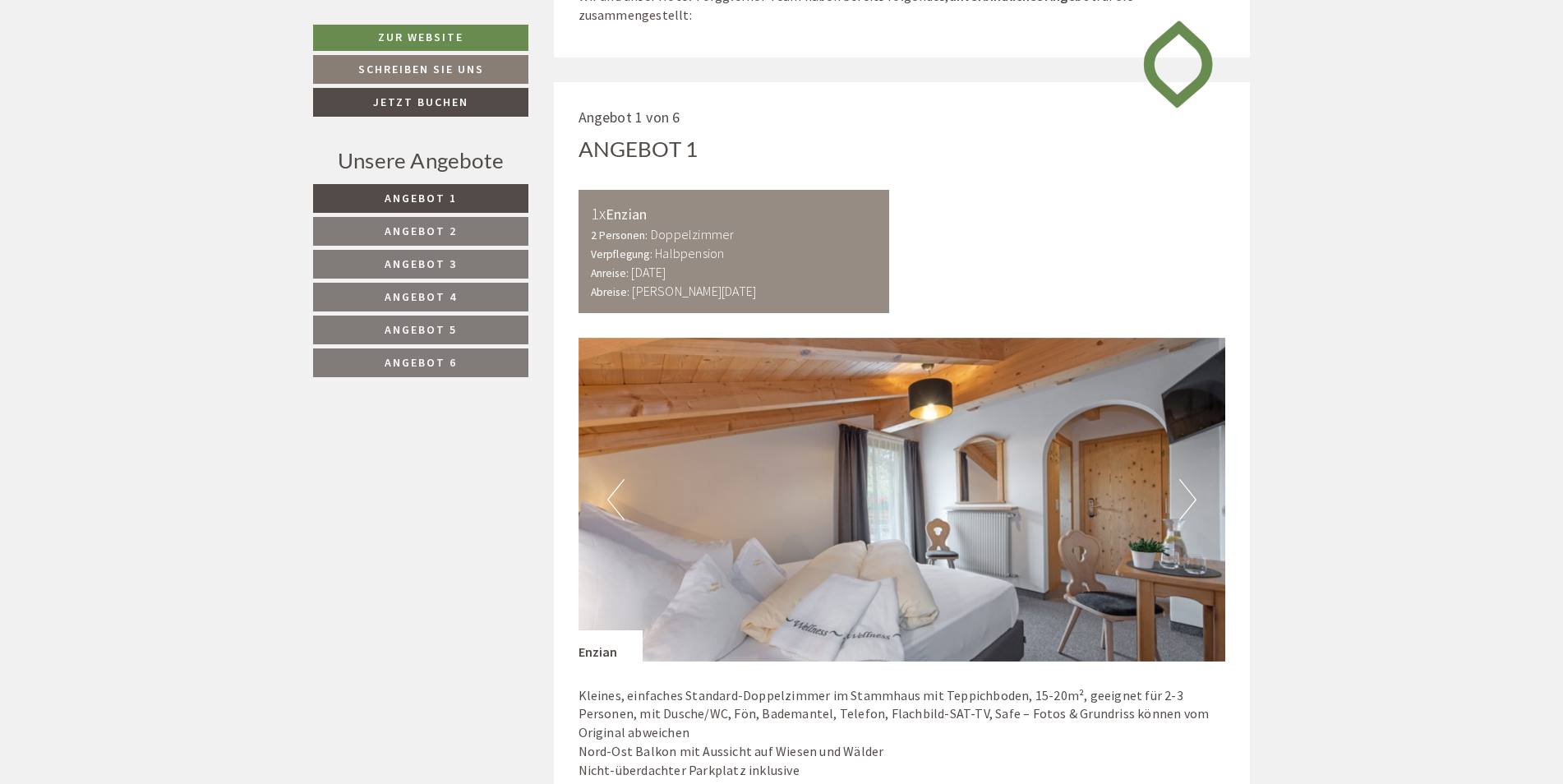
click at [1182, 496] on button "Next" at bounding box center [1188, 499] width 17 height 41
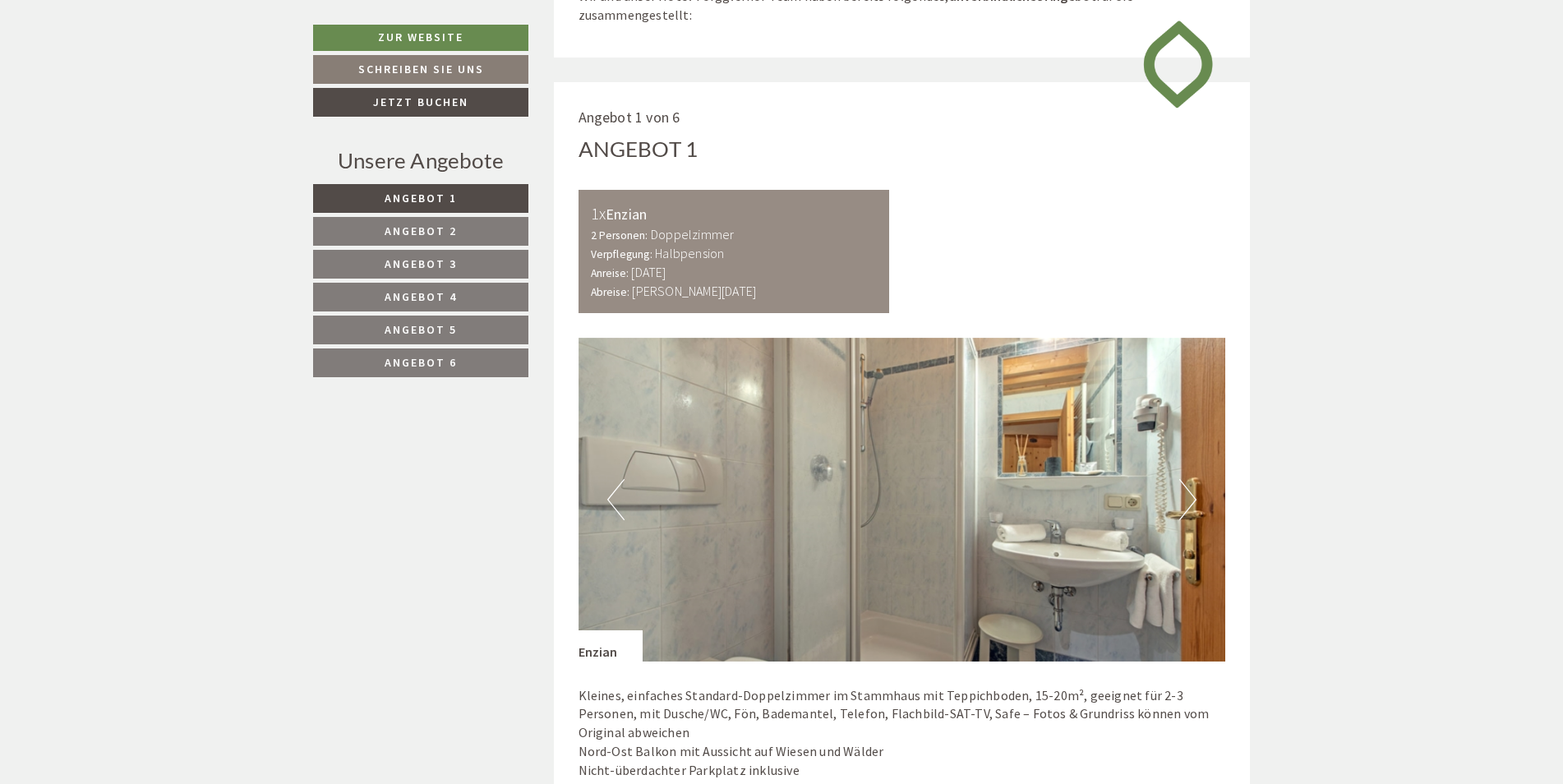
click at [1182, 496] on button "Next" at bounding box center [1188, 499] width 17 height 41
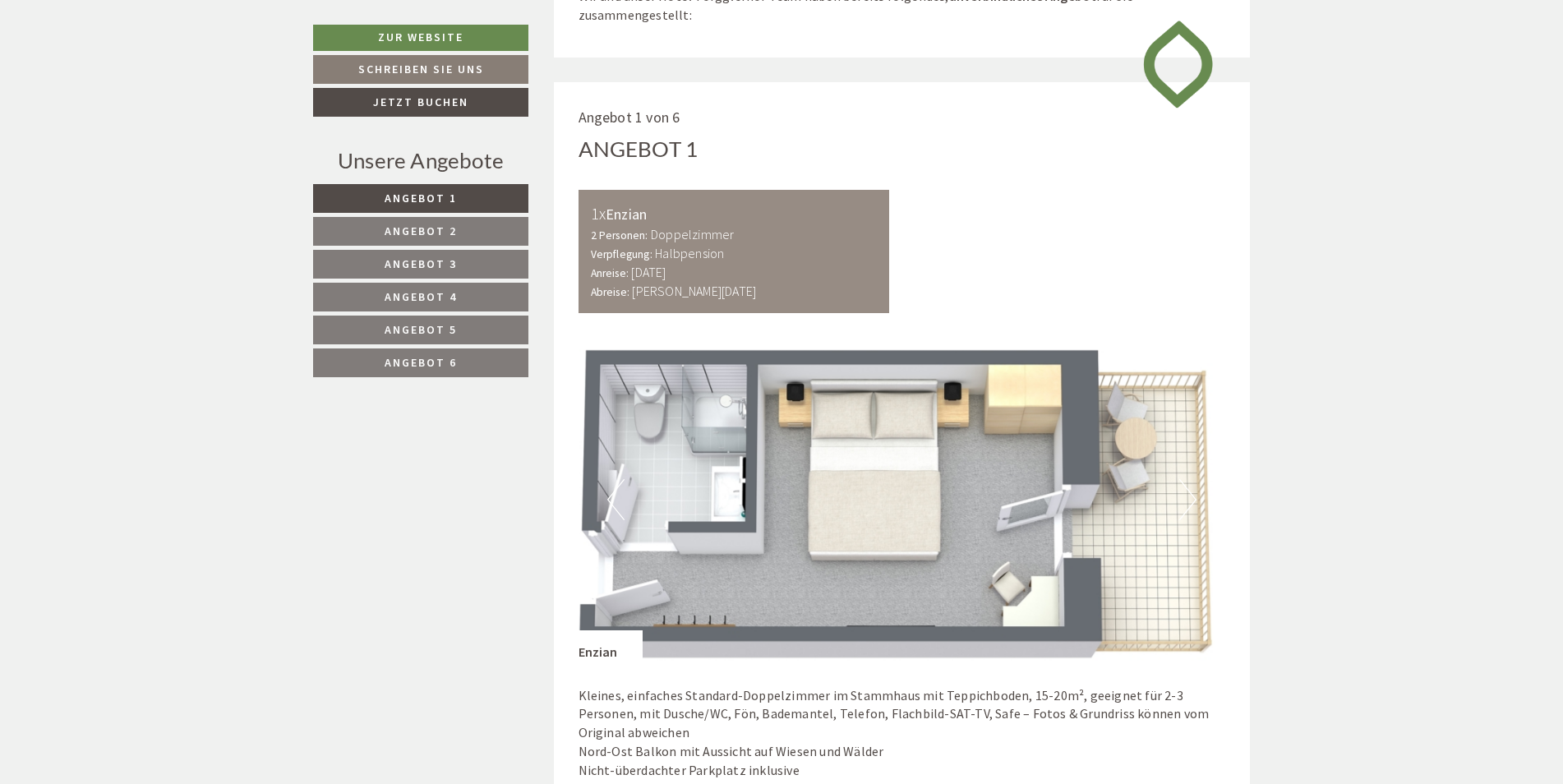
click at [471, 231] on link "Angebot 2" at bounding box center [420, 231] width 215 height 29
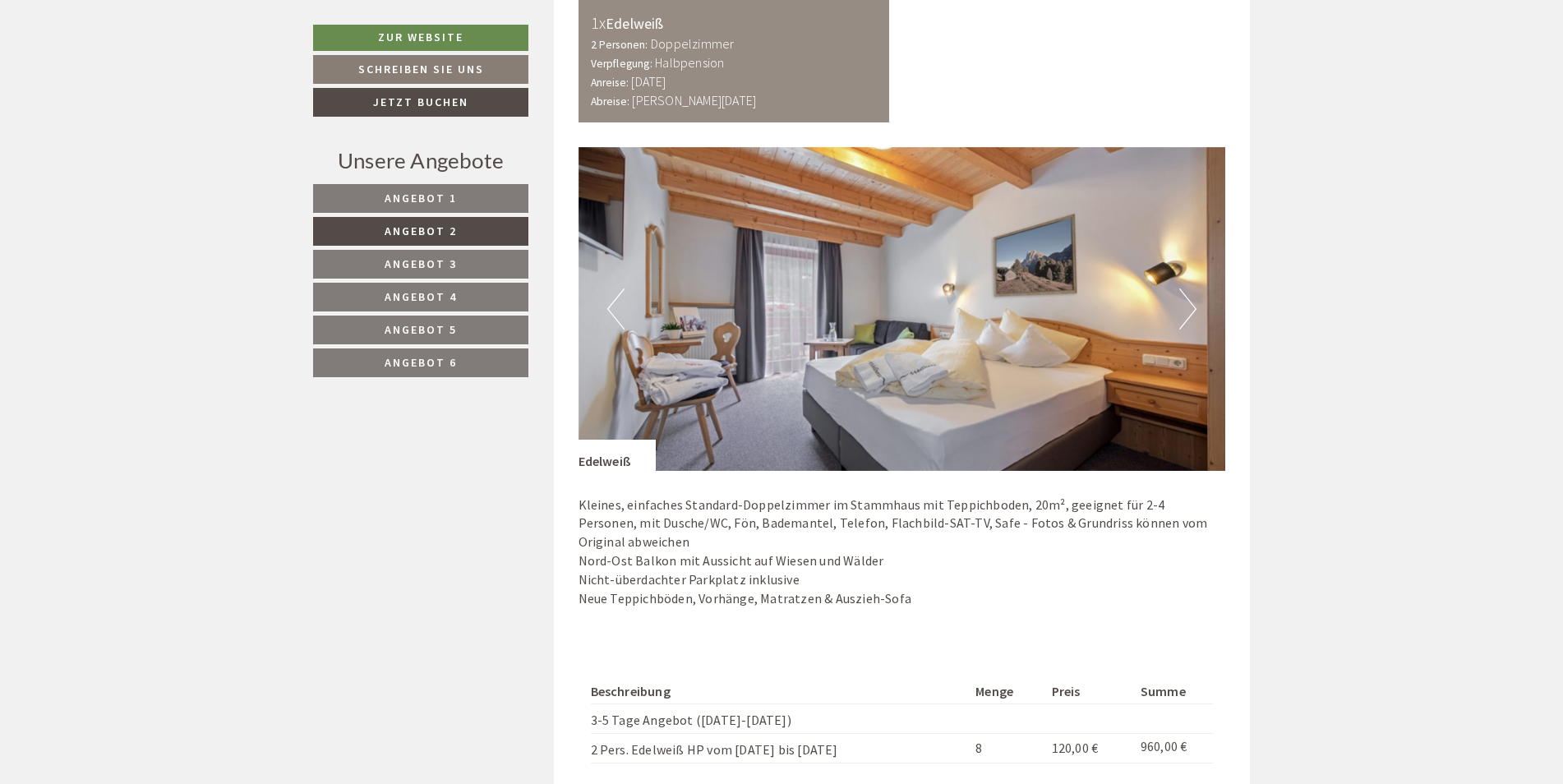
scroll to position [1077, 0]
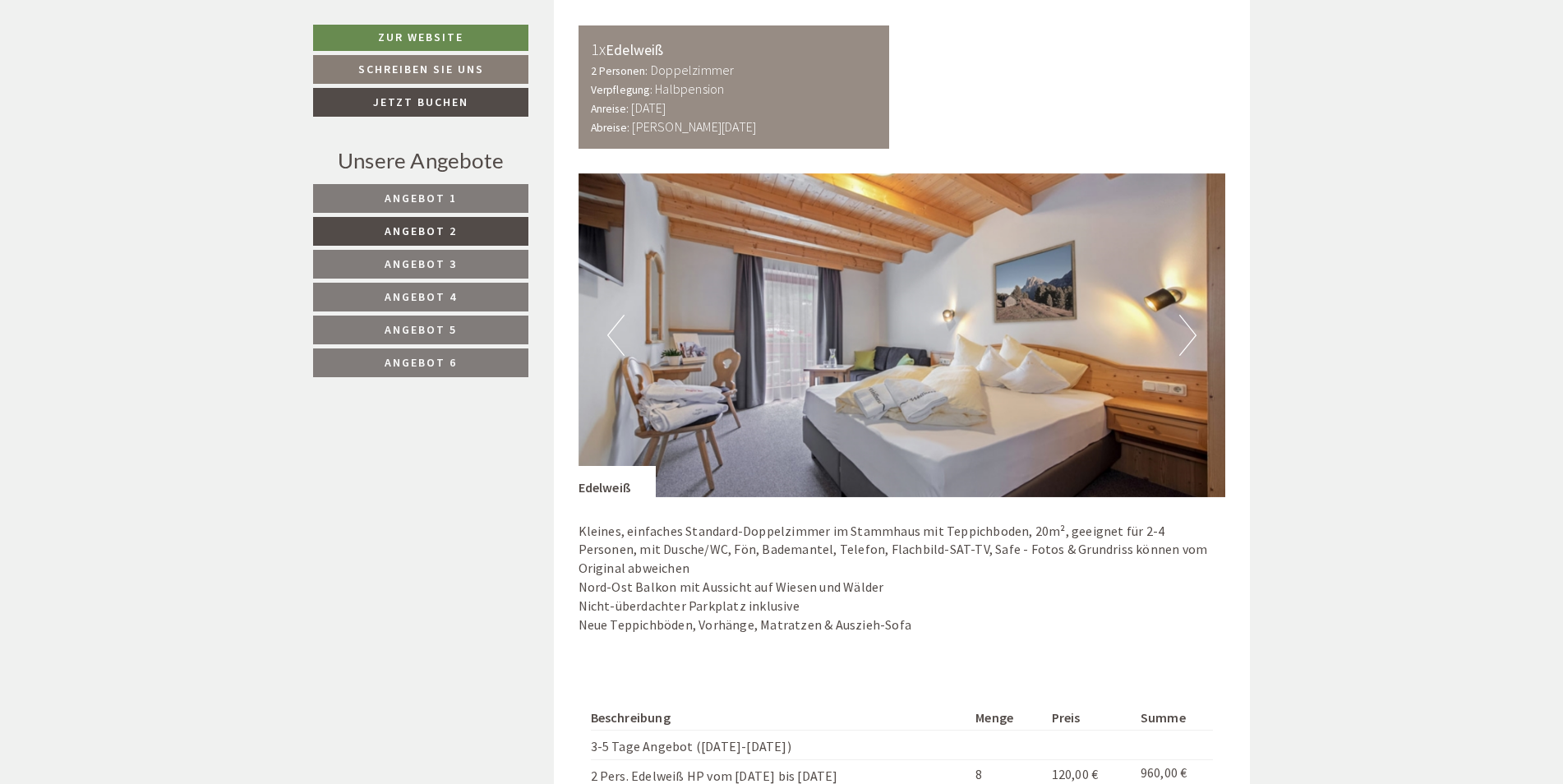
click at [1188, 328] on button "Next" at bounding box center [1188, 335] width 17 height 41
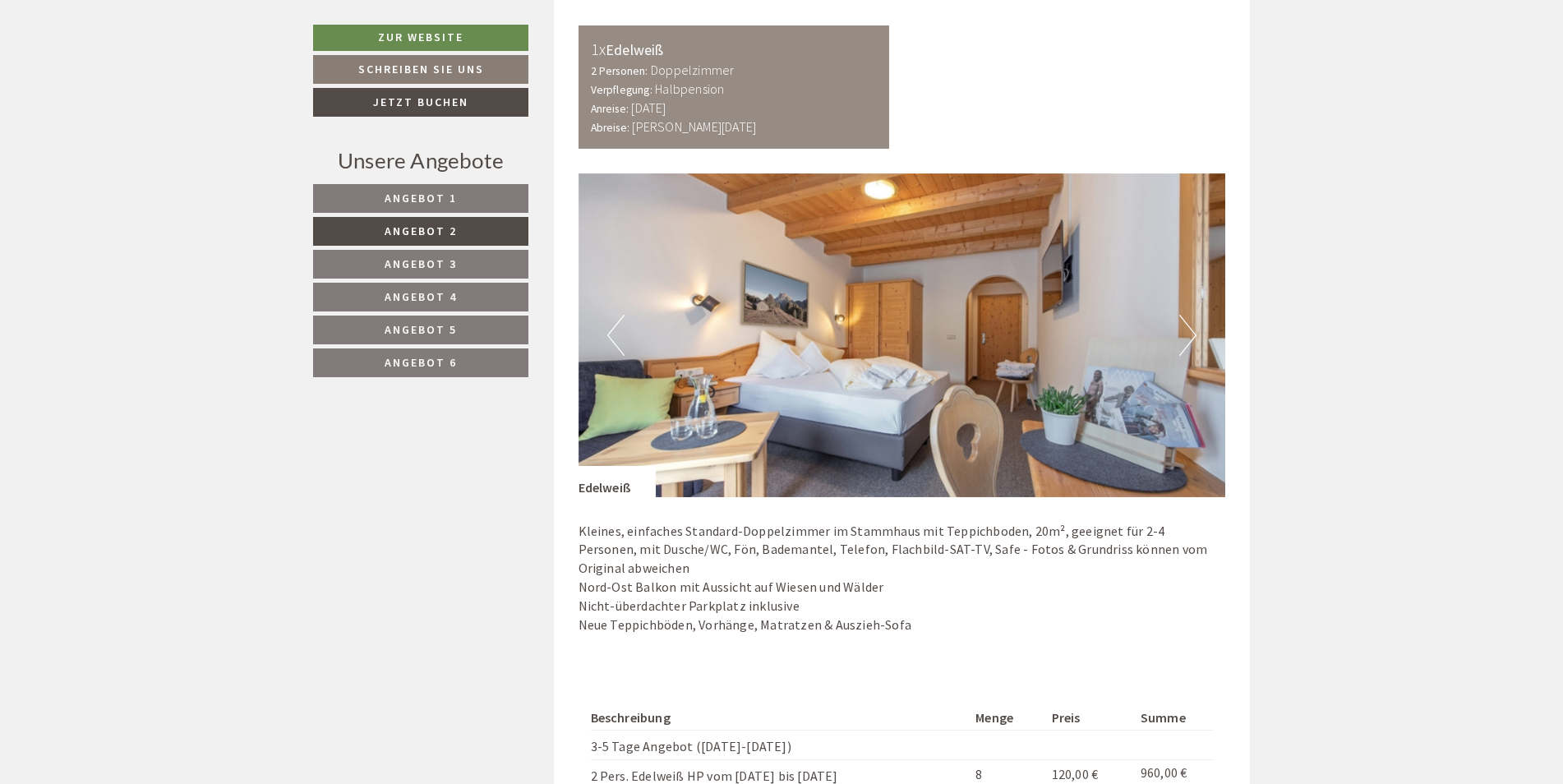
click at [1188, 329] on button "Next" at bounding box center [1188, 335] width 17 height 41
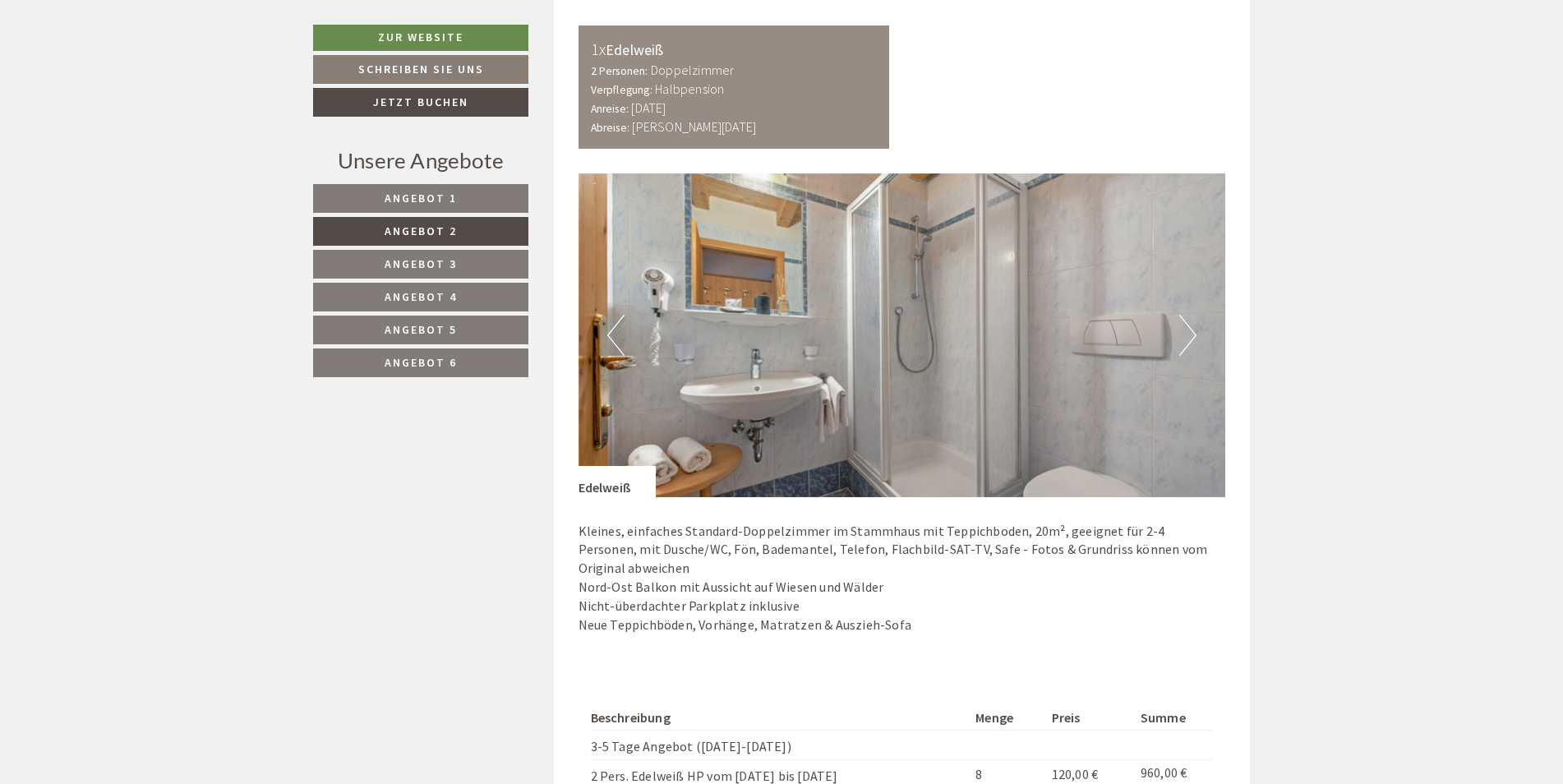
click at [1188, 329] on button "Next" at bounding box center [1188, 335] width 17 height 41
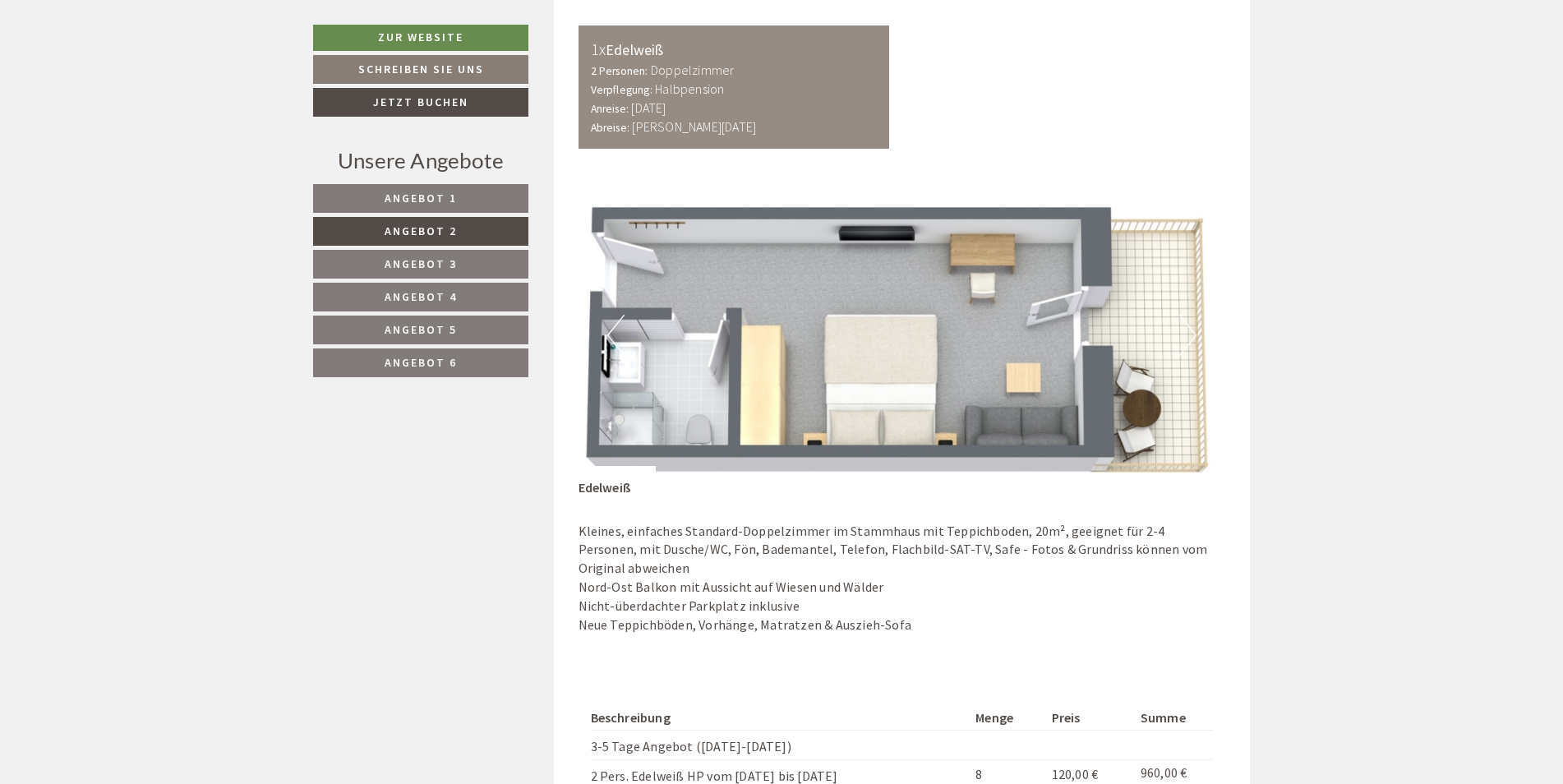
click at [470, 196] on link "Angebot 1" at bounding box center [420, 198] width 215 height 29
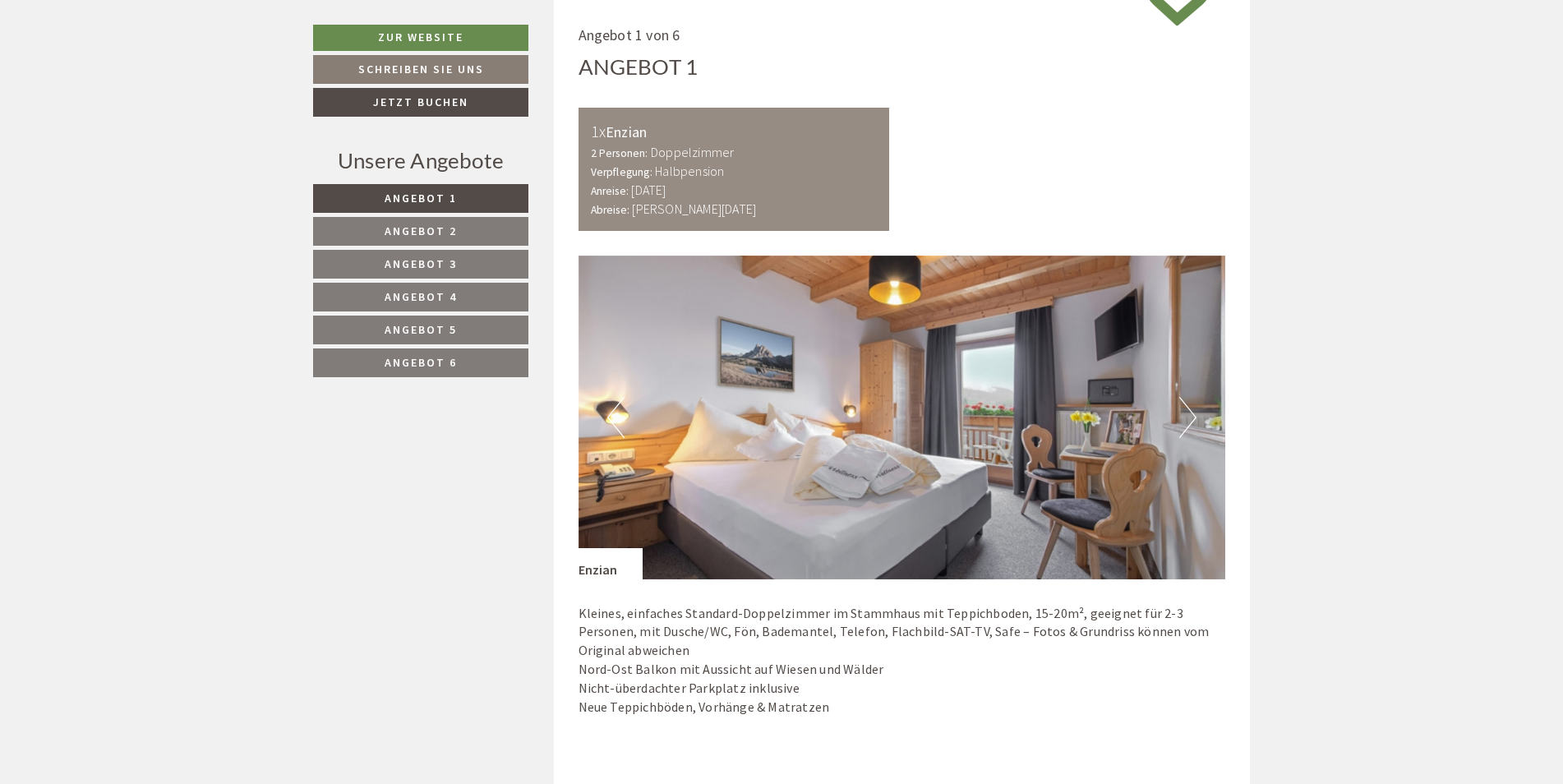
click at [1185, 413] on button "Next" at bounding box center [1188, 417] width 17 height 41
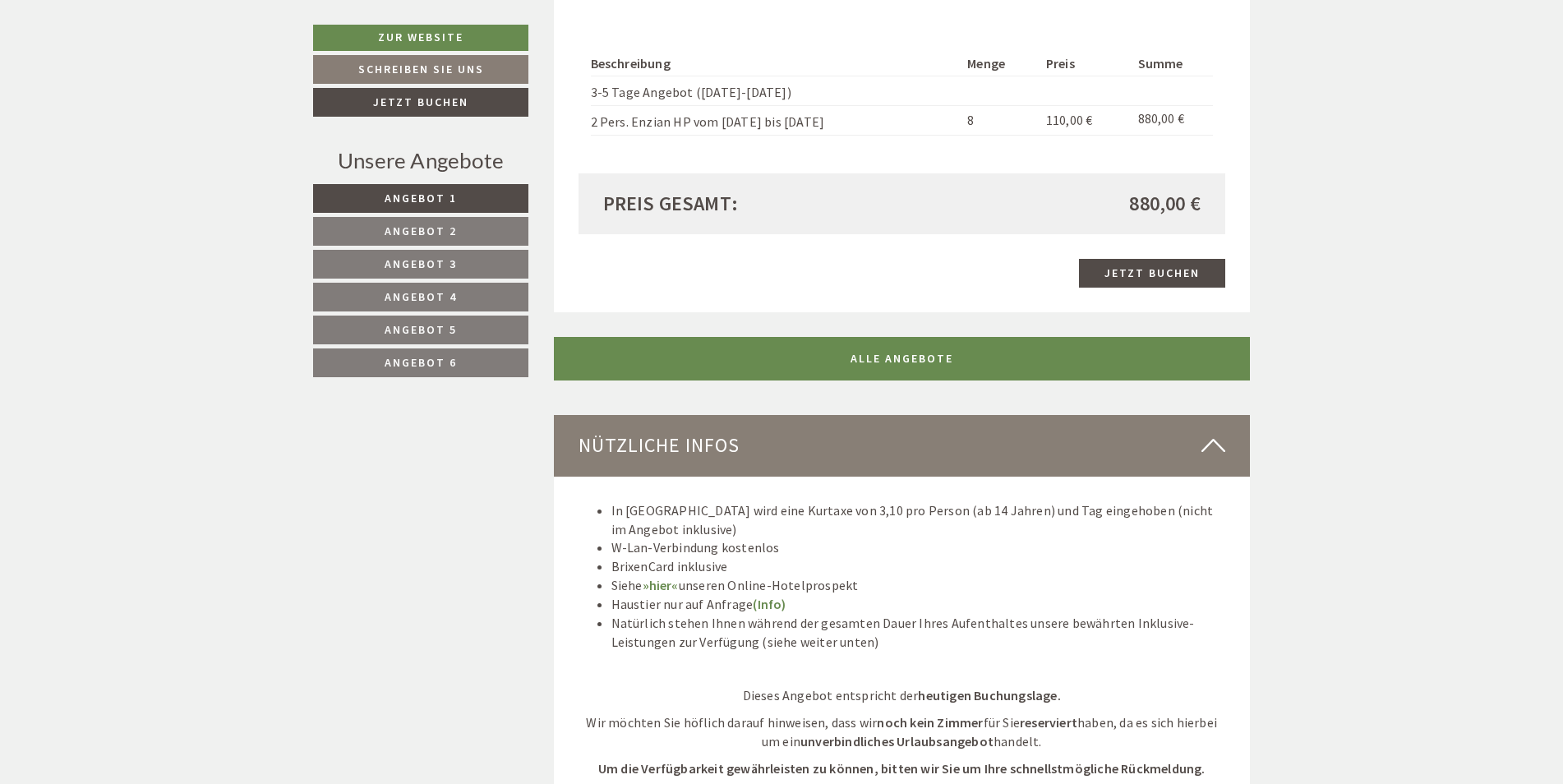
scroll to position [1734, 0]
